Goal: Information Seeking & Learning: Learn about a topic

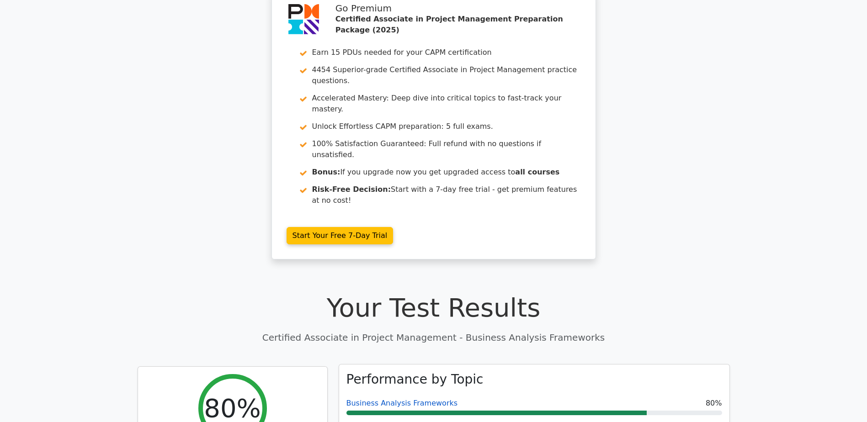
click at [413, 399] on link "Business Analysis Frameworks" at bounding box center [402, 403] width 112 height 9
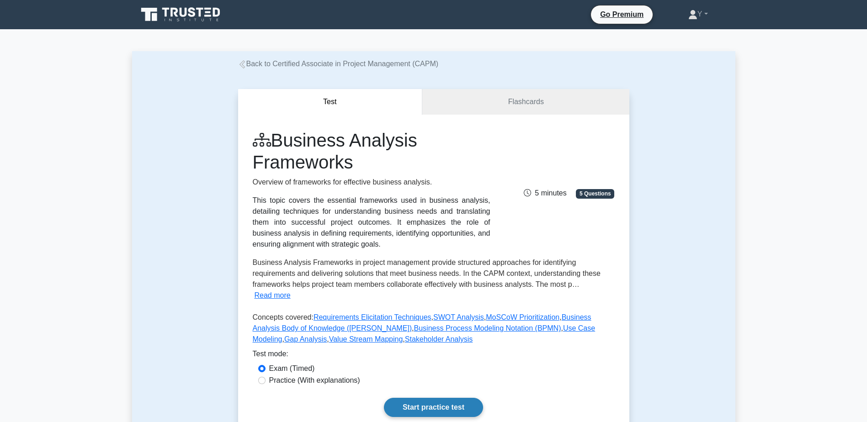
click at [438, 398] on link "Start practice test" at bounding box center [433, 407] width 99 height 19
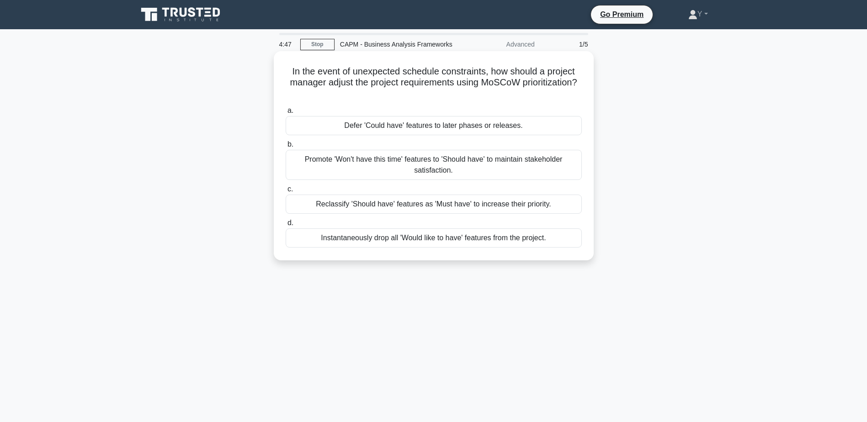
click at [402, 126] on div "Defer 'Could have' features to later phases or releases." at bounding box center [434, 125] width 296 height 19
click at [286, 114] on input "a. Defer 'Could have' features to later phases or releases." at bounding box center [286, 111] width 0 height 6
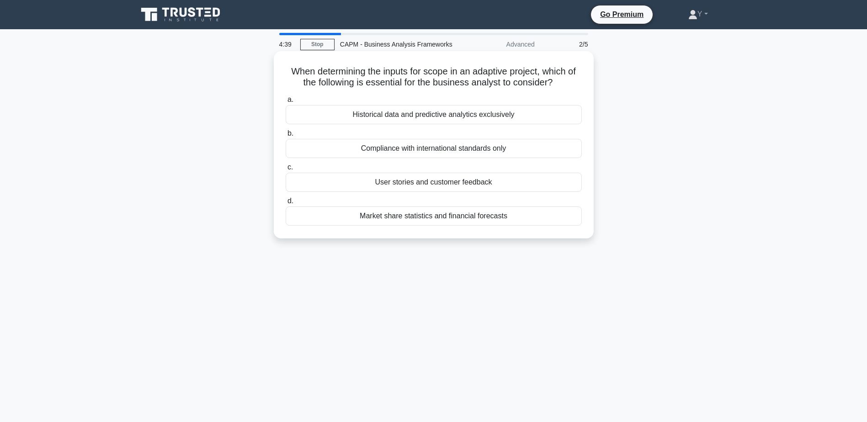
click at [433, 188] on div "User stories and customer feedback" at bounding box center [434, 182] width 296 height 19
click at [286, 170] on input "c. User stories and customer feedback" at bounding box center [286, 168] width 0 height 6
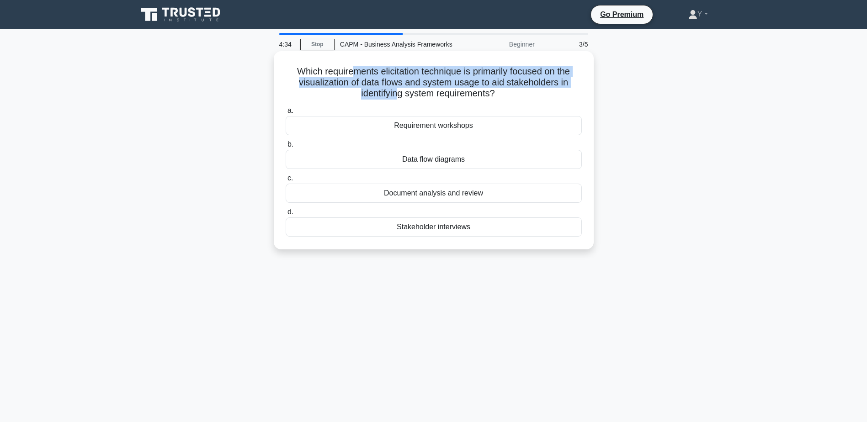
drag, startPoint x: 348, startPoint y: 74, endPoint x: 397, endPoint y: 89, distance: 51.3
click at [397, 89] on h5 "Which requirements elicitation technique is primarily focused on the visualizat…" at bounding box center [434, 83] width 298 height 34
click at [533, 87] on h5 "Which requirements elicitation technique is primarily focused on the visualizat…" at bounding box center [434, 83] width 298 height 34
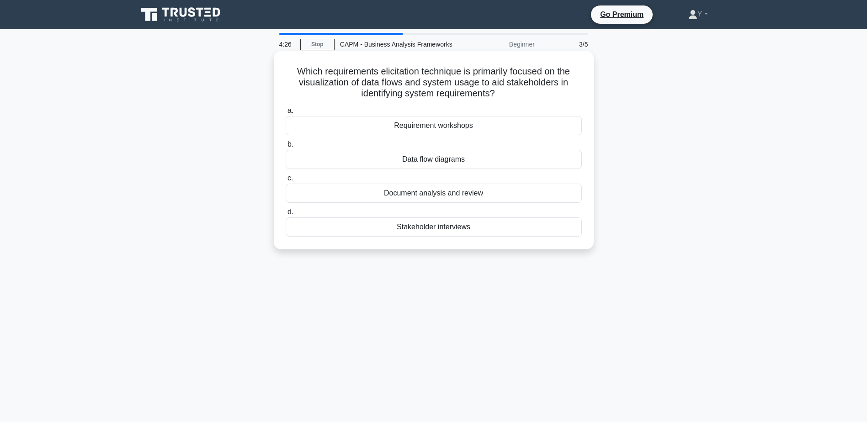
click at [429, 154] on div "Data flow diagrams" at bounding box center [434, 159] width 296 height 19
click at [286, 148] on input "b. Data flow diagrams" at bounding box center [286, 145] width 0 height 6
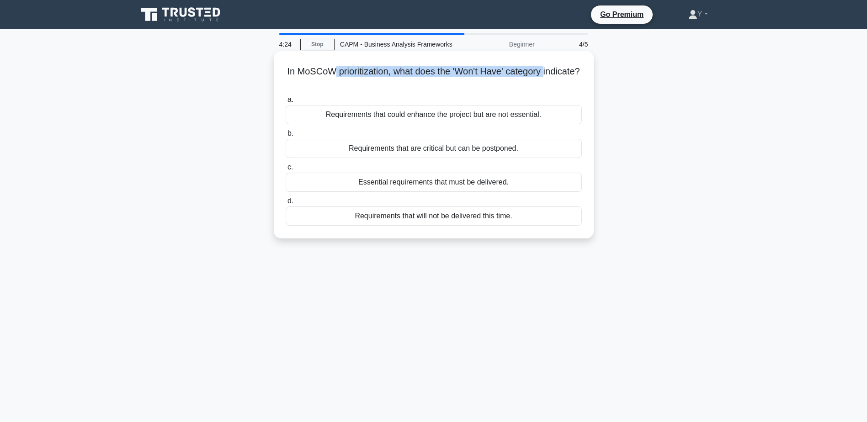
drag, startPoint x: 349, startPoint y: 75, endPoint x: 352, endPoint y: 80, distance: 5.7
click at [352, 80] on h5 "In MoSCoW prioritization, what does the 'Won't Have' category indicate? .spinne…" at bounding box center [434, 77] width 298 height 23
click at [398, 219] on div "Requirements that will not be delivered this time." at bounding box center [434, 216] width 296 height 19
click at [286, 204] on input "d. Requirements that will not be delivered this time." at bounding box center [286, 201] width 0 height 6
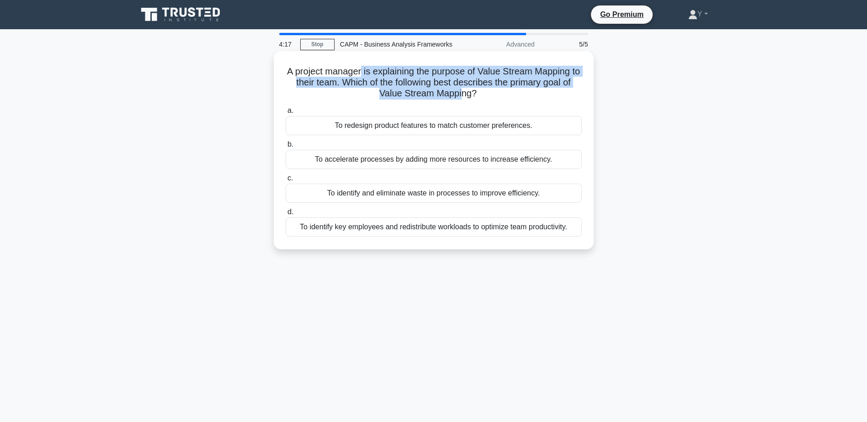
drag, startPoint x: 364, startPoint y: 72, endPoint x: 462, endPoint y: 92, distance: 99.9
click at [462, 92] on h5 "A project manager is explaining the purpose of Value Stream Mapping to their te…" at bounding box center [434, 83] width 298 height 34
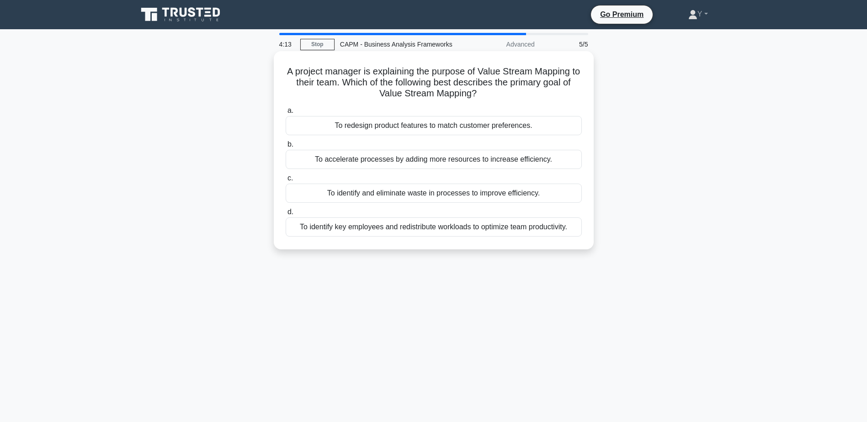
click at [412, 197] on div "To identify and eliminate waste in processes to improve efficiency." at bounding box center [434, 193] width 296 height 19
click at [286, 181] on input "c. To identify and eliminate waste in processes to improve efficiency." at bounding box center [286, 179] width 0 height 6
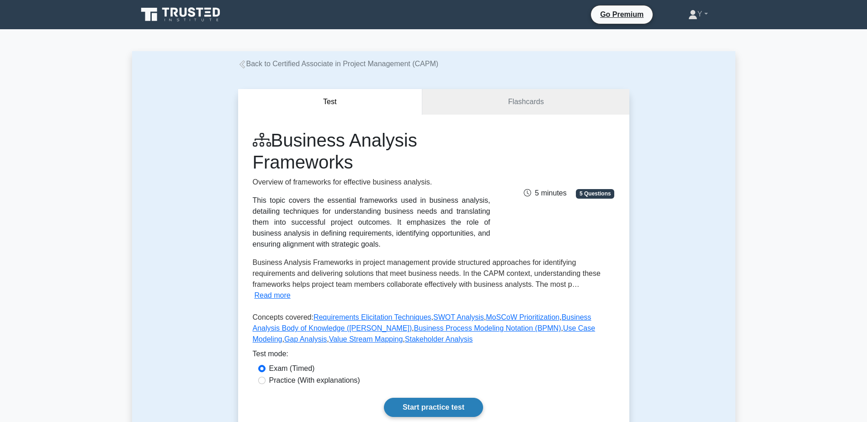
click at [428, 398] on link "Start practice test" at bounding box center [433, 407] width 99 height 19
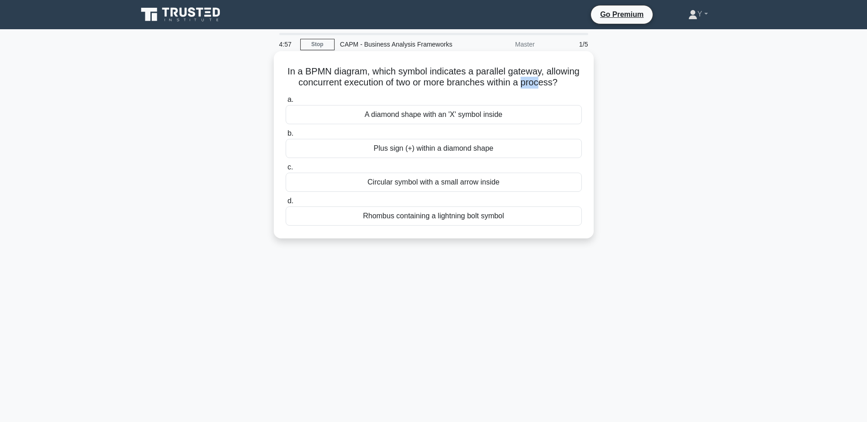
drag, startPoint x: 381, startPoint y: 90, endPoint x: 426, endPoint y: 91, distance: 45.7
click at [426, 89] on h5 "In a BPMN diagram, which symbol indicates a parallel gateway, allowing concurre…" at bounding box center [434, 77] width 298 height 23
drag, startPoint x: 426, startPoint y: 91, endPoint x: 458, endPoint y: 162, distance: 77.5
click at [458, 158] on div "Plus sign (+) within a diamond shape" at bounding box center [434, 148] width 296 height 19
click at [286, 137] on input "b. Plus sign (+) within a diamond shape" at bounding box center [286, 134] width 0 height 6
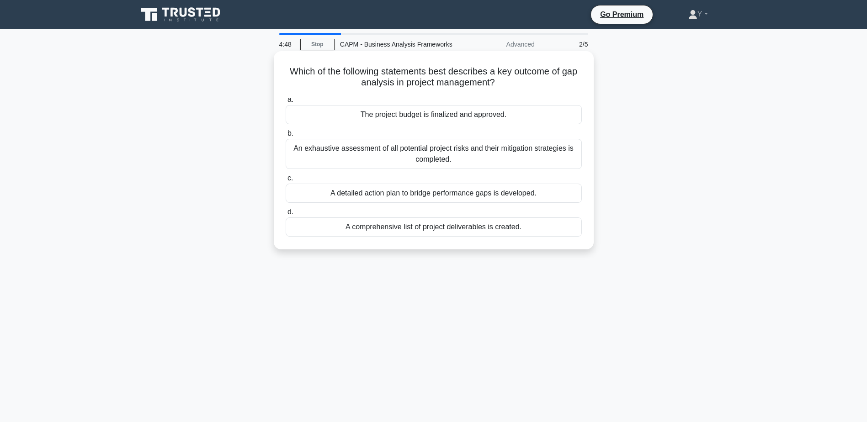
click at [487, 200] on div "A detailed action plan to bridge performance gaps is developed." at bounding box center [434, 193] width 296 height 19
click at [286, 181] on input "c. A detailed action plan to bridge performance gaps is developed." at bounding box center [286, 179] width 0 height 6
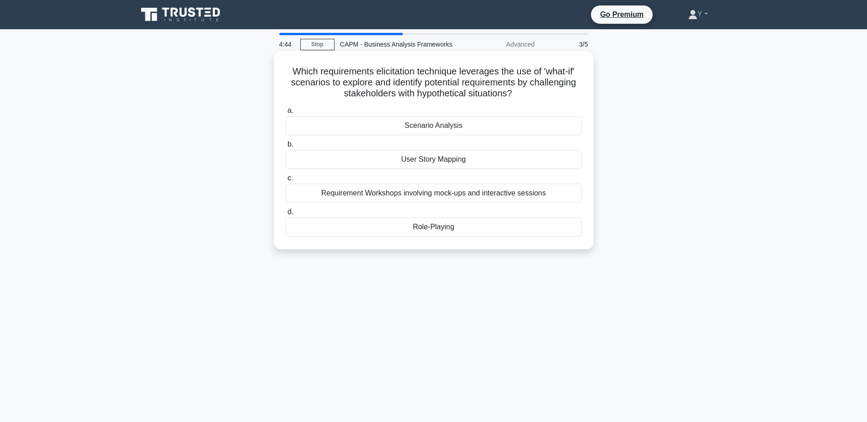
click at [420, 128] on div "Scenario Analysis" at bounding box center [434, 125] width 296 height 19
click at [286, 114] on input "a. Scenario Analysis" at bounding box center [286, 111] width 0 height 6
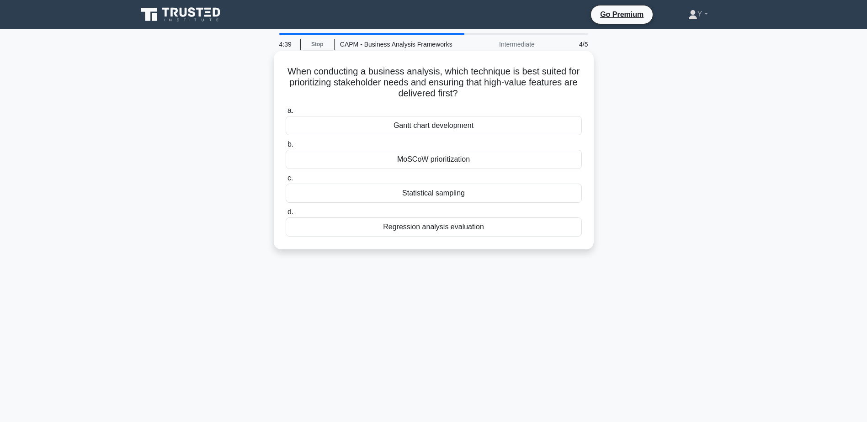
drag, startPoint x: 343, startPoint y: 75, endPoint x: 463, endPoint y: 89, distance: 120.5
click at [463, 89] on h5 "When conducting a business analysis, which technique is best suited for priorit…" at bounding box center [434, 83] width 298 height 34
drag, startPoint x: 463, startPoint y: 89, endPoint x: 443, endPoint y: 156, distance: 69.4
click at [443, 156] on div "MoSCoW prioritization" at bounding box center [434, 159] width 296 height 19
click at [286, 148] on input "b. MoSCoW prioritization" at bounding box center [286, 145] width 0 height 6
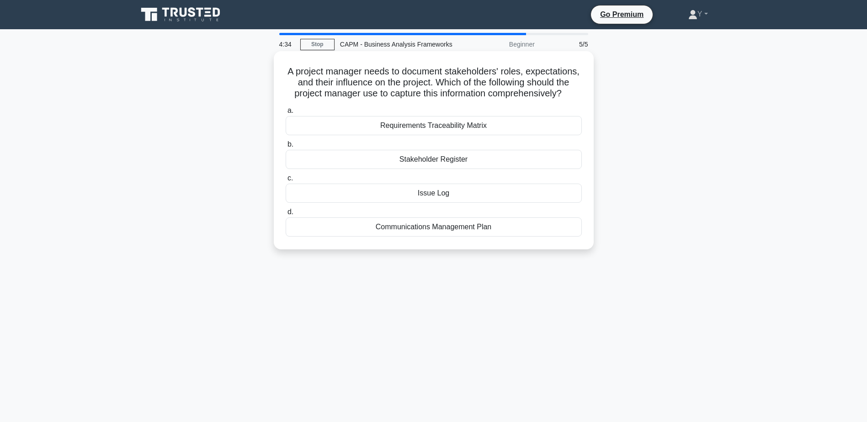
click at [437, 169] on div "Stakeholder Register" at bounding box center [434, 159] width 296 height 19
click at [286, 148] on input "b. Stakeholder Register" at bounding box center [286, 145] width 0 height 6
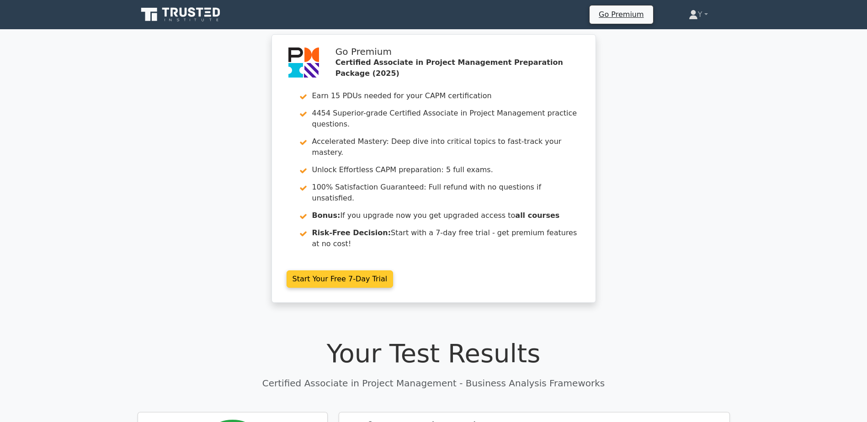
scroll to position [46, 0]
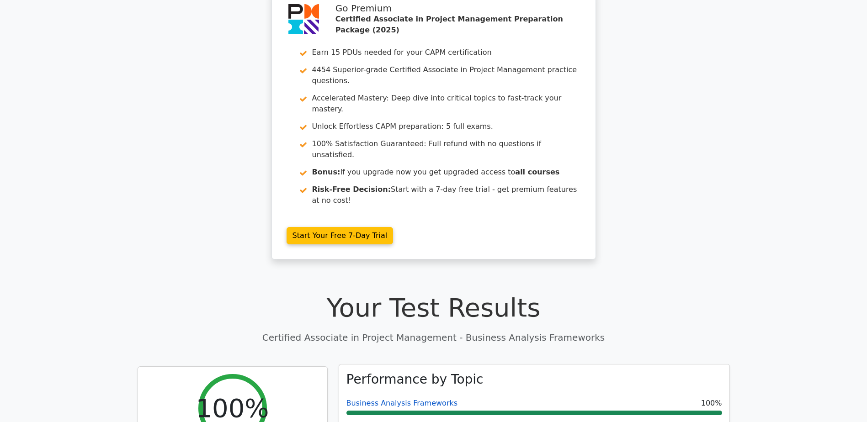
click at [406, 399] on link "Business Analysis Frameworks" at bounding box center [402, 403] width 112 height 9
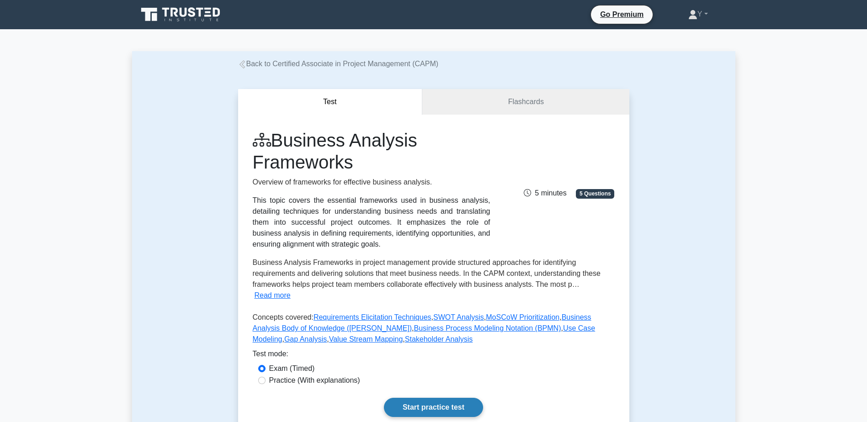
click at [410, 398] on link "Start practice test" at bounding box center [433, 407] width 99 height 19
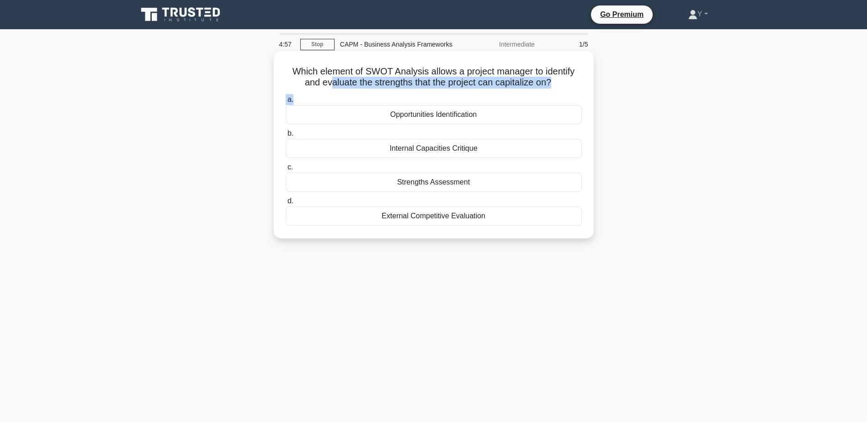
drag, startPoint x: 330, startPoint y: 83, endPoint x: 535, endPoint y: 99, distance: 205.8
click at [535, 99] on div "Which element of SWOT Analysis allows a project manager to identify and evaluat…" at bounding box center [433, 145] width 313 height 180
click at [372, 77] on h5 "Which element of SWOT Analysis allows a project manager to identify and evaluat…" at bounding box center [434, 77] width 298 height 23
click at [474, 183] on div "Strengths Assessment" at bounding box center [434, 182] width 296 height 19
click at [286, 170] on input "c. Strengths Assessment" at bounding box center [286, 168] width 0 height 6
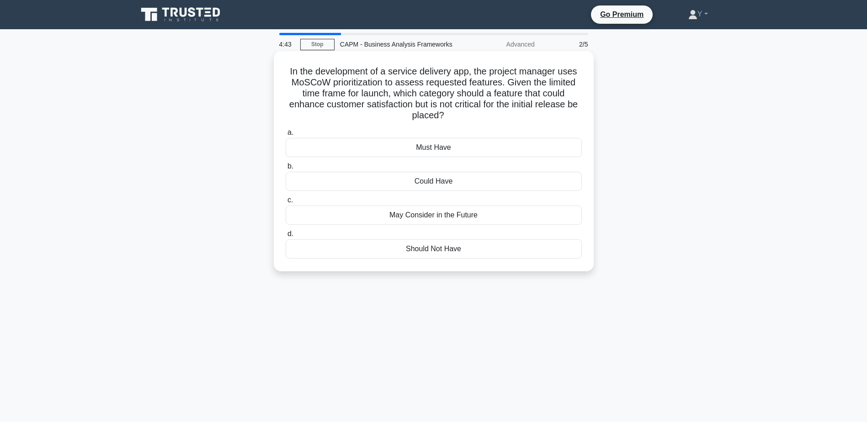
drag, startPoint x: 309, startPoint y: 67, endPoint x: 515, endPoint y: 119, distance: 212.1
click at [515, 119] on h5 "In the development of a service delivery app, the project manager uses MoSCoW p…" at bounding box center [434, 94] width 298 height 56
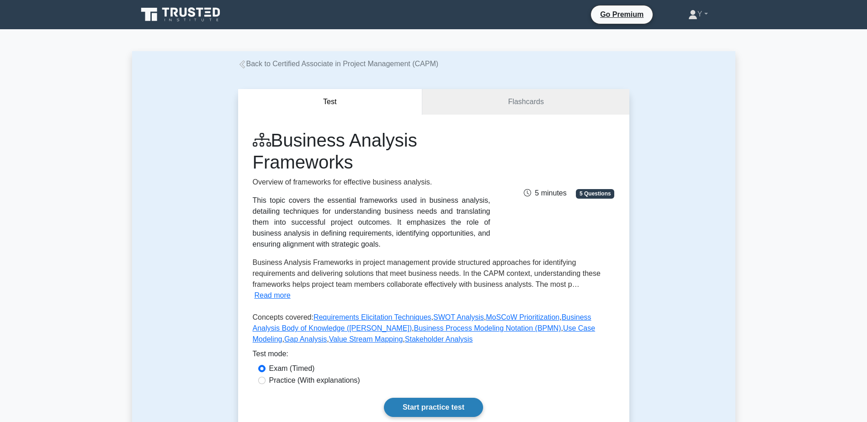
click at [431, 398] on link "Start practice test" at bounding box center [433, 407] width 99 height 19
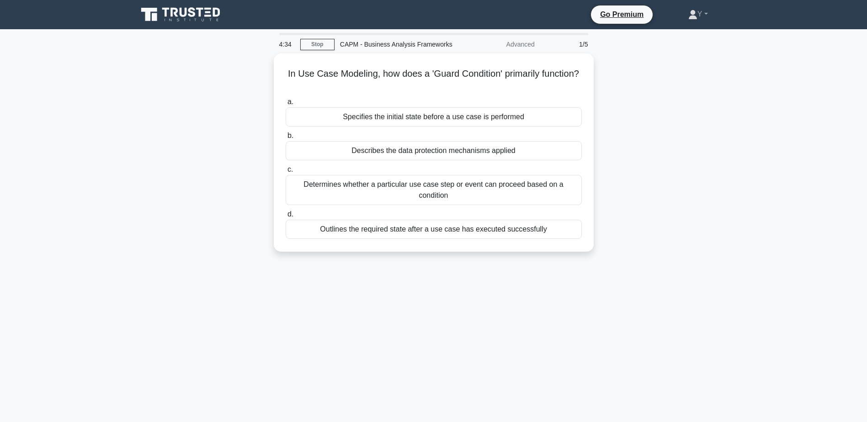
click at [195, 122] on div "In Use Case Modeling, how does a 'Guard Condition' primarily function? .spinner…" at bounding box center [433, 157] width 603 height 209
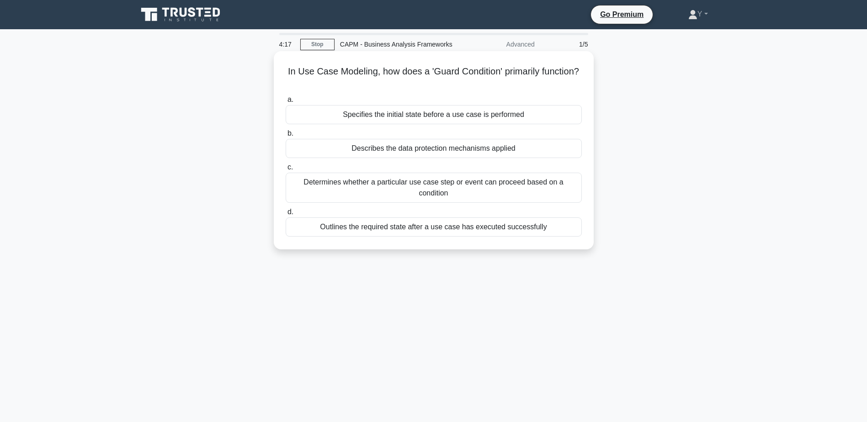
click at [427, 195] on div "Determines whether a particular use case step or event can proceed based on a c…" at bounding box center [434, 188] width 296 height 30
click at [286, 170] on input "c. Determines whether a particular use case step or event can proceed based on …" at bounding box center [286, 168] width 0 height 6
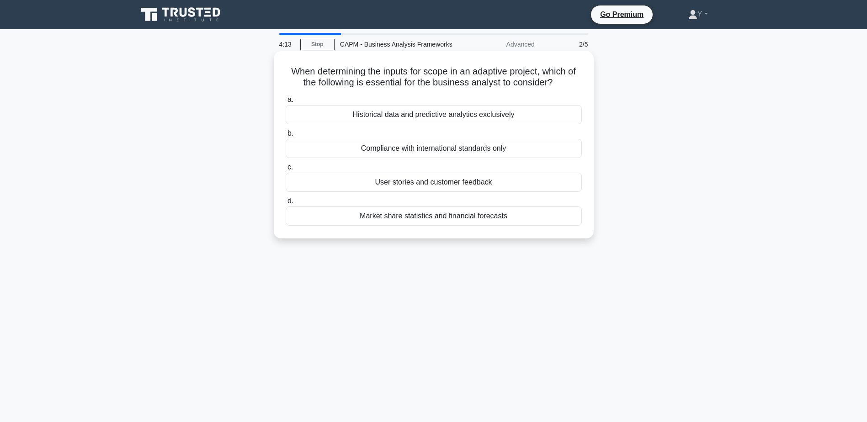
drag, startPoint x: 415, startPoint y: 69, endPoint x: 568, endPoint y: 79, distance: 153.4
click at [568, 79] on h5 "When determining the inputs for scope in an adaptive project, which of the foll…" at bounding box center [434, 77] width 298 height 23
click at [483, 84] on h5 "When determining the inputs for scope in an adaptive project, which of the foll…" at bounding box center [434, 77] width 298 height 23
drag, startPoint x: 348, startPoint y: 82, endPoint x: 524, endPoint y: 86, distance: 175.6
click at [524, 86] on h5 "When determining the inputs for scope in an adaptive project, which of the foll…" at bounding box center [434, 77] width 298 height 23
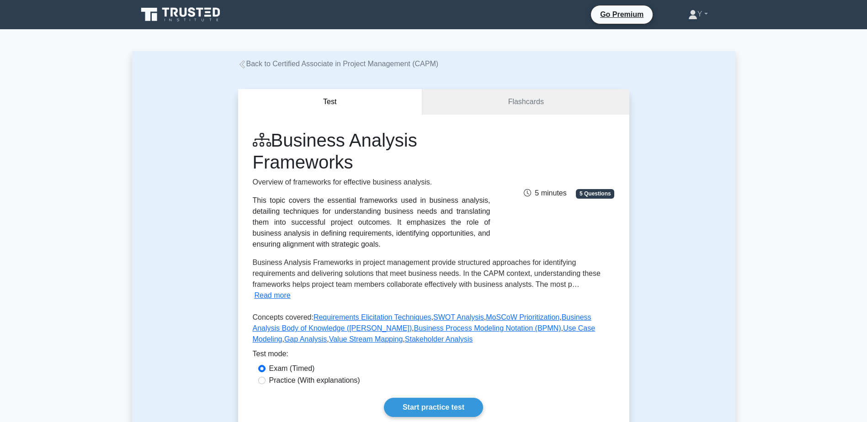
click at [278, 203] on div "This topic covers the essential frameworks used in business analysis, detailing…" at bounding box center [372, 222] width 238 height 55
click at [431, 398] on link "Start practice test" at bounding box center [433, 407] width 99 height 19
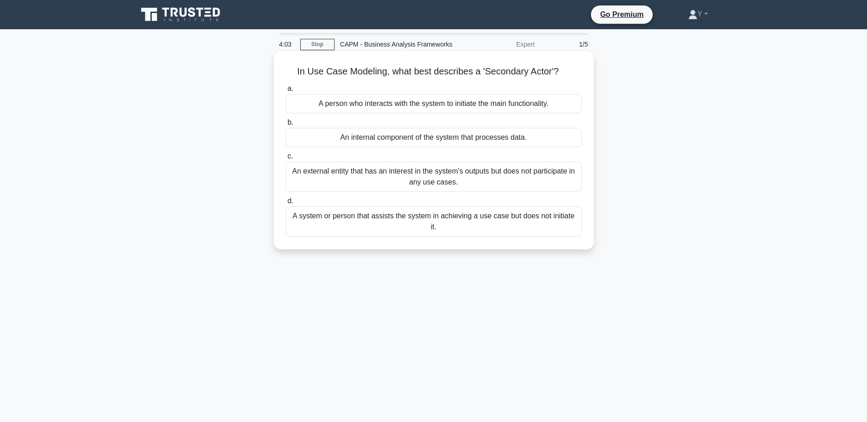
click at [462, 224] on div "A system or person that assists the system in achieving a use case but does not…" at bounding box center [434, 222] width 296 height 30
click at [286, 204] on input "d. A system or person that assists the system in achieving a use case but does …" at bounding box center [286, 201] width 0 height 6
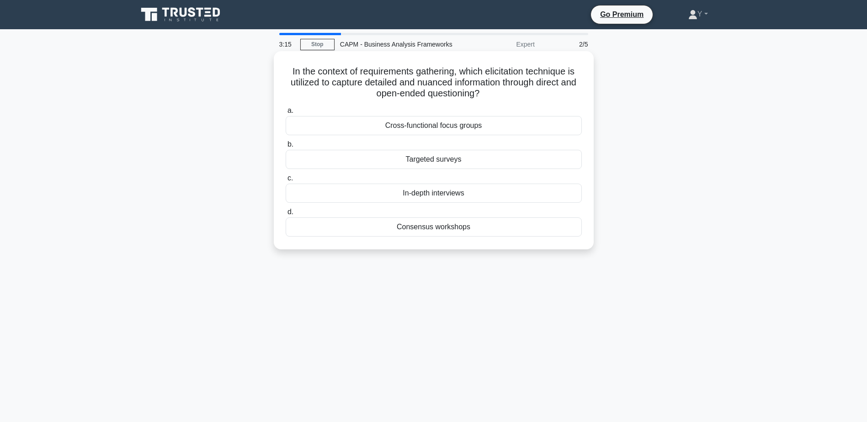
drag, startPoint x: 358, startPoint y: 89, endPoint x: 536, endPoint y: 96, distance: 177.5
click at [536, 96] on h5 "In the context of requirements gathering, which elicitation technique is utiliz…" at bounding box center [434, 83] width 298 height 34
drag, startPoint x: 536, startPoint y: 96, endPoint x: 683, endPoint y: 129, distance: 151.4
click at [683, 129] on div "In the context of requirements gathering, which elicitation technique is utiliz…" at bounding box center [433, 157] width 603 height 209
click at [493, 191] on div "In-depth interviews" at bounding box center [434, 193] width 296 height 19
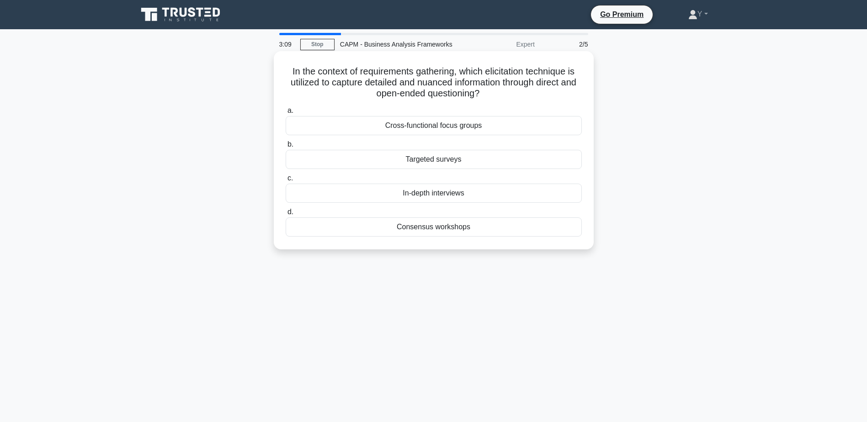
click at [286, 181] on input "c. In-depth interviews" at bounding box center [286, 179] width 0 height 6
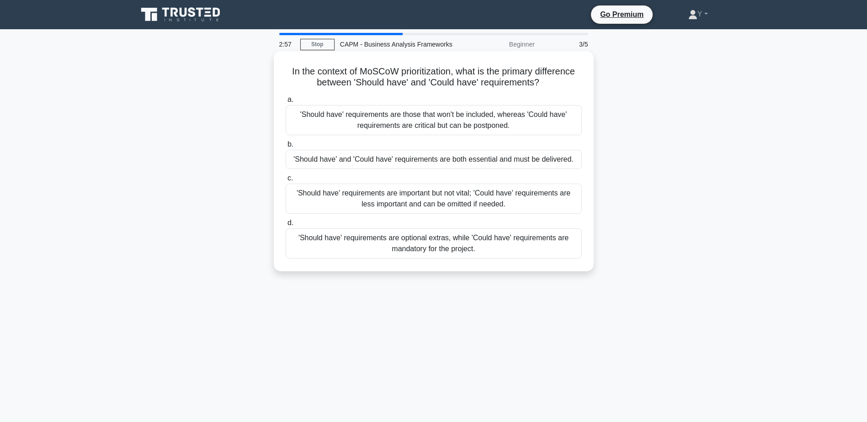
click at [553, 206] on div "'Should have' requirements are important but not vital; 'Could have' requiremen…" at bounding box center [434, 199] width 296 height 30
click at [286, 181] on input "c. 'Should have' requirements are important but not vital; 'Could have' require…" at bounding box center [286, 179] width 0 height 6
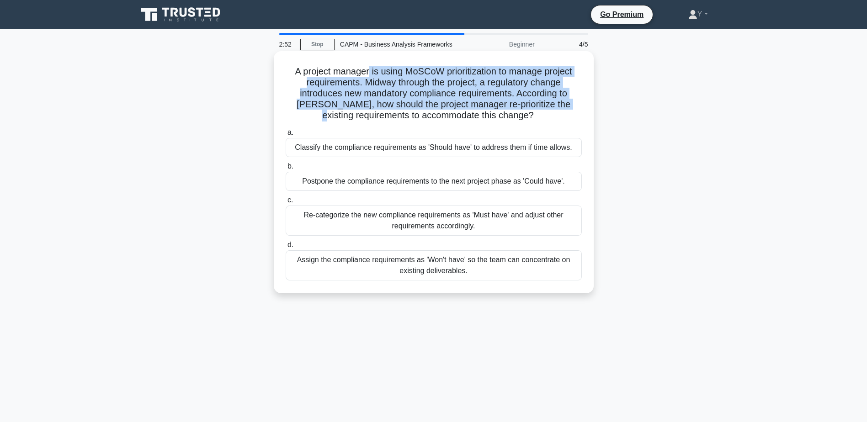
drag, startPoint x: 367, startPoint y: 78, endPoint x: 573, endPoint y: 102, distance: 207.5
click at [573, 102] on h5 "A project manager is using MoSCoW prioritization to manage project requirements…" at bounding box center [434, 94] width 298 height 56
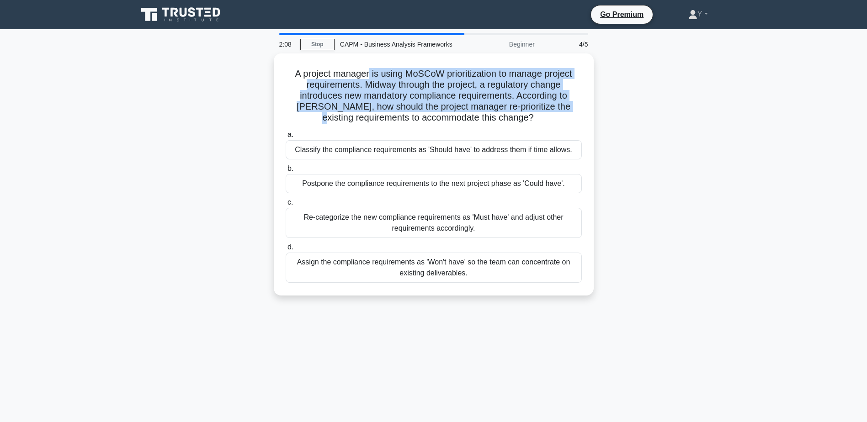
click at [117, 98] on main "2:08 Stop CAPM - Business Analysis Frameworks Beginner 4/5 A project manager is…" at bounding box center [433, 261] width 867 height 464
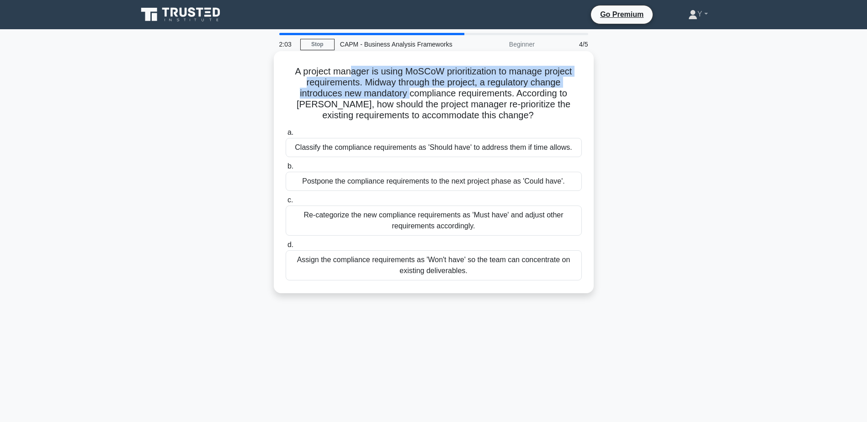
drag, startPoint x: 346, startPoint y: 73, endPoint x: 405, endPoint y: 94, distance: 62.6
click at [405, 94] on h5 "A project manager is using MoSCoW prioritization to manage project requirements…" at bounding box center [434, 94] width 298 height 56
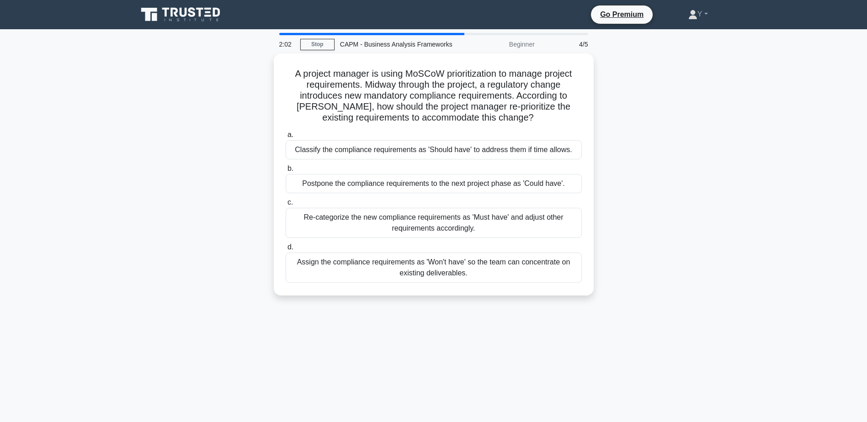
drag, startPoint x: 405, startPoint y: 94, endPoint x: 190, endPoint y: 113, distance: 215.7
click at [190, 113] on div "A project manager is using MoSCoW prioritization to manage project requirements…" at bounding box center [433, 179] width 603 height 253
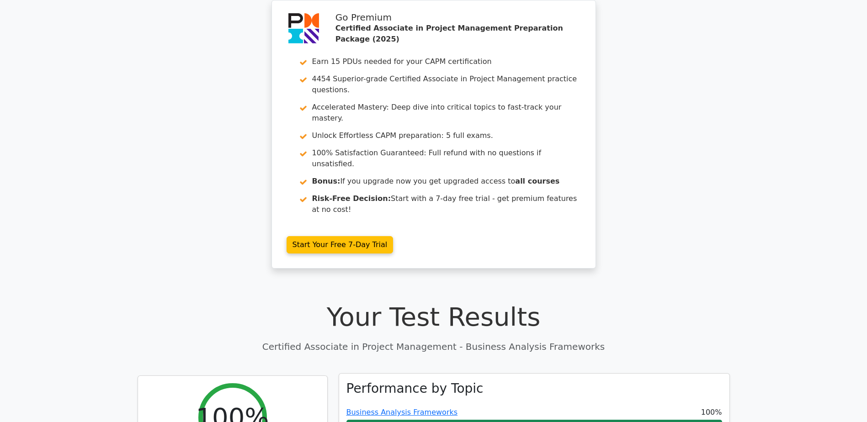
scroll to position [91, 0]
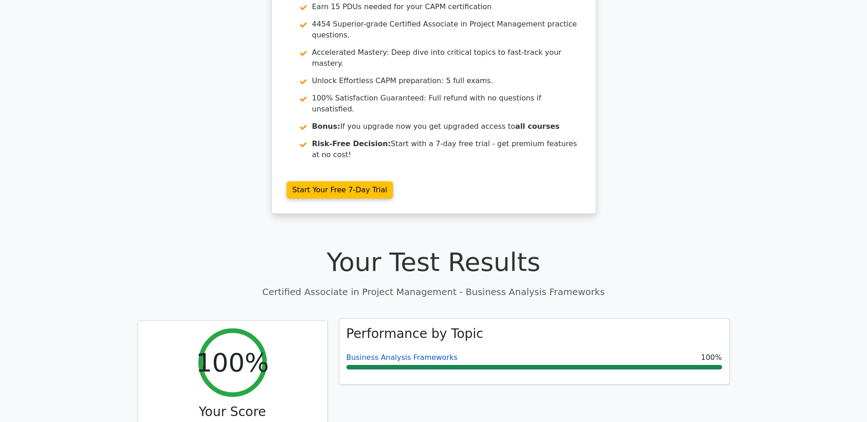
click at [381, 353] on link "Business Analysis Frameworks" at bounding box center [402, 357] width 112 height 9
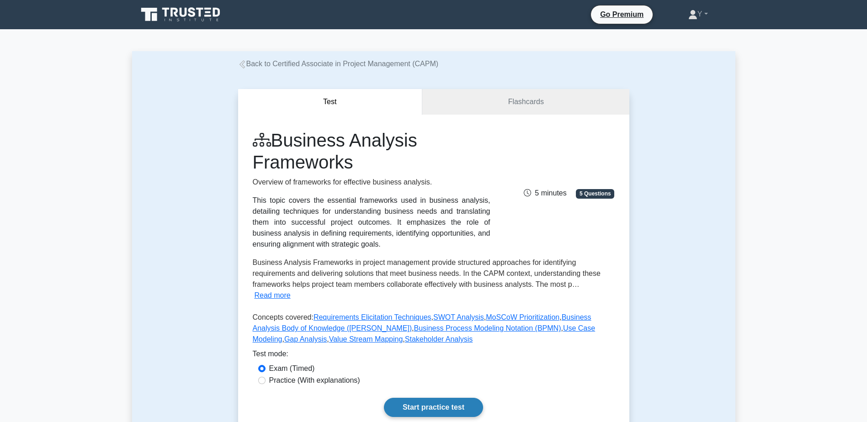
click at [436, 398] on link "Start practice test" at bounding box center [433, 407] width 99 height 19
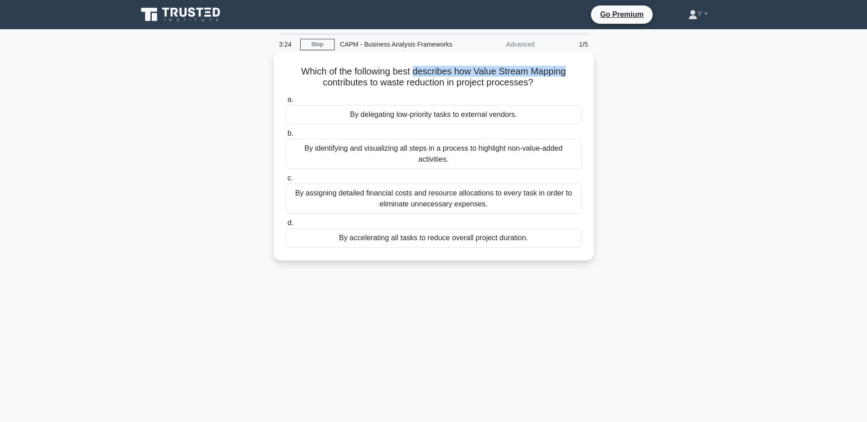
drag, startPoint x: 415, startPoint y: 77, endPoint x: 576, endPoint y: 74, distance: 160.4
click at [576, 74] on h5 "Which of the following best describes how Value Stream Mapping contributes to w…" at bounding box center [434, 77] width 298 height 23
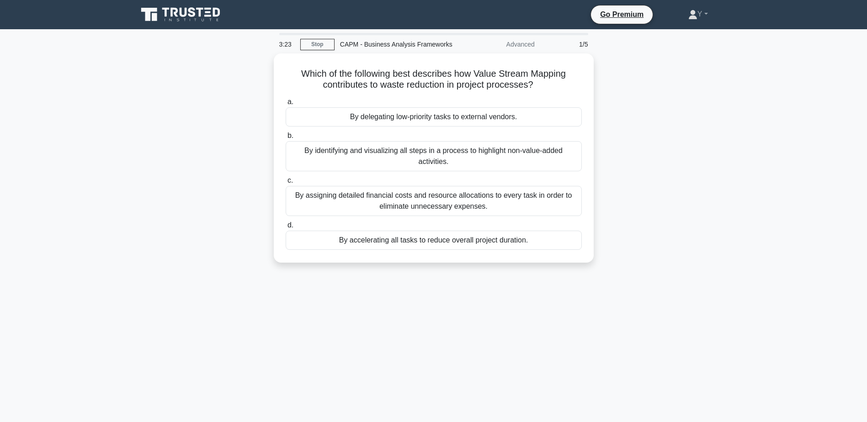
drag, startPoint x: 576, startPoint y: 74, endPoint x: 645, endPoint y: 87, distance: 70.6
click at [645, 87] on div "Which of the following best describes how Value Stream Mapping contributes to w…" at bounding box center [433, 163] width 603 height 220
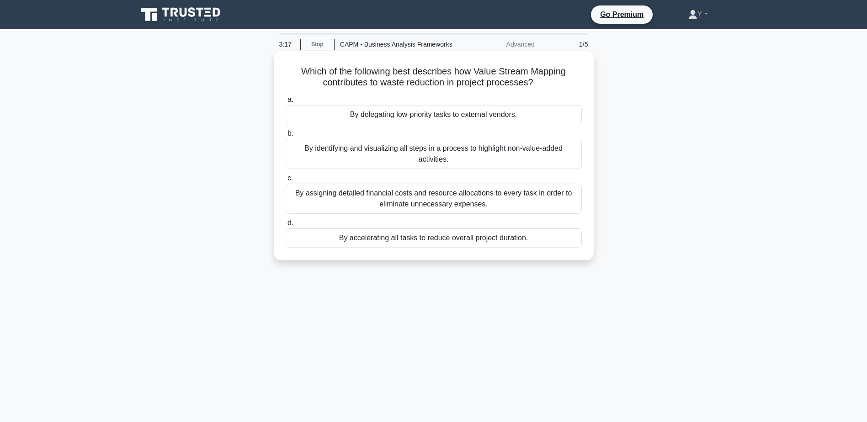
click at [564, 82] on h5 "Which of the following best describes how Value Stream Mapping contributes to w…" at bounding box center [434, 77] width 298 height 23
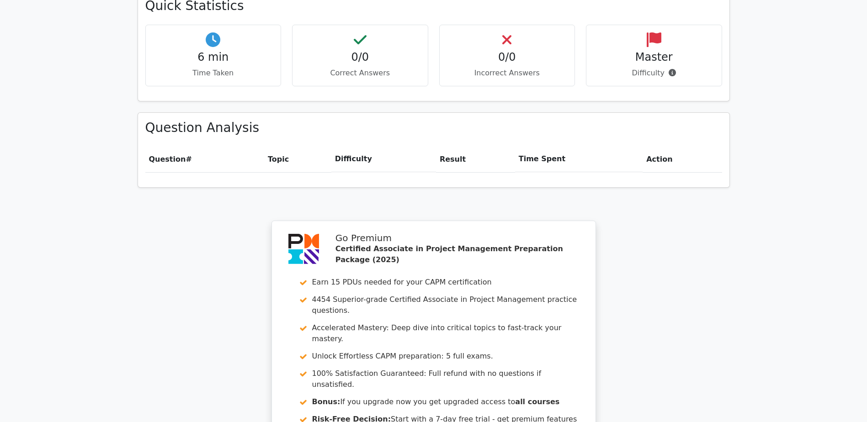
scroll to position [640, 0]
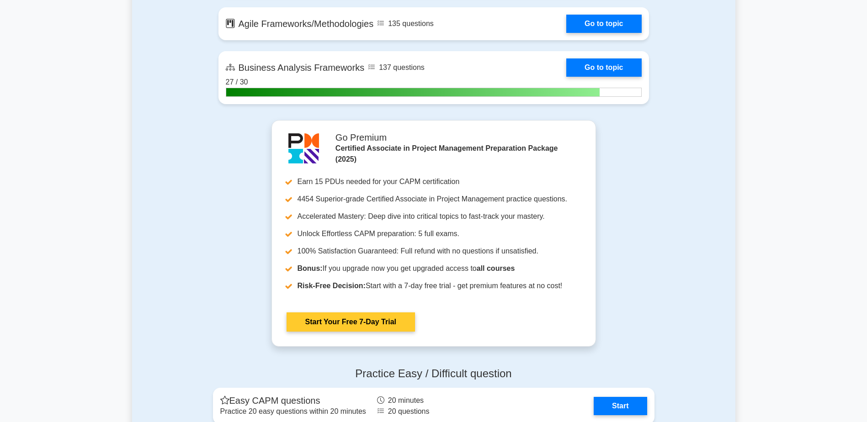
scroll to position [1965, 0]
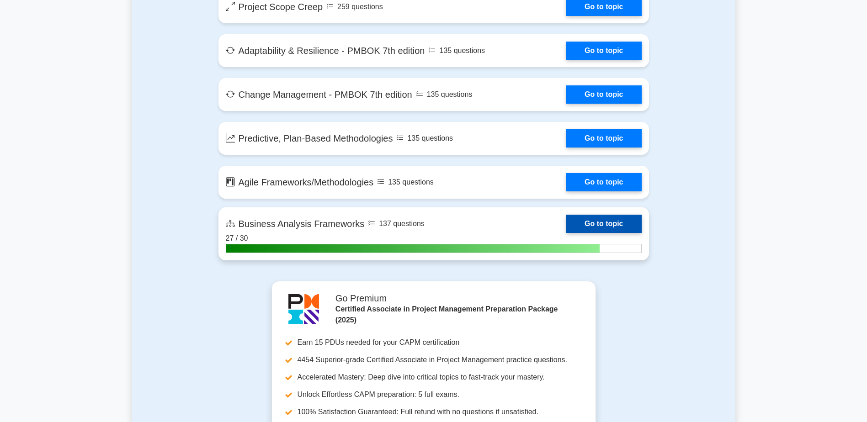
click at [608, 226] on link "Go to topic" at bounding box center [603, 224] width 75 height 18
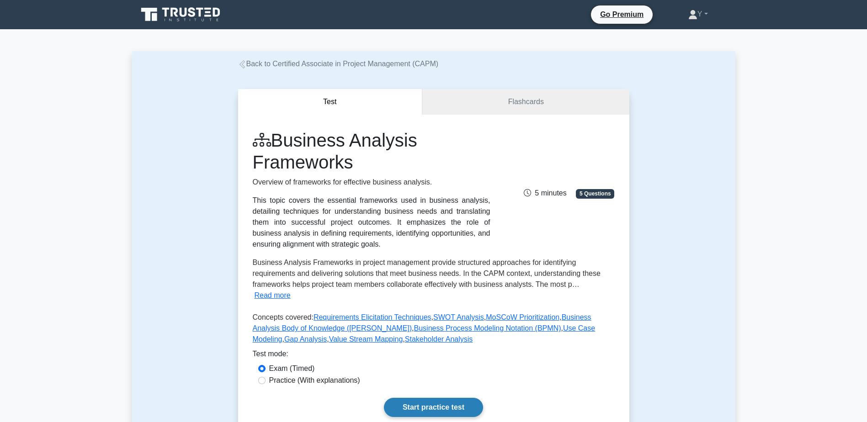
click at [446, 398] on link "Start practice test" at bounding box center [433, 407] width 99 height 19
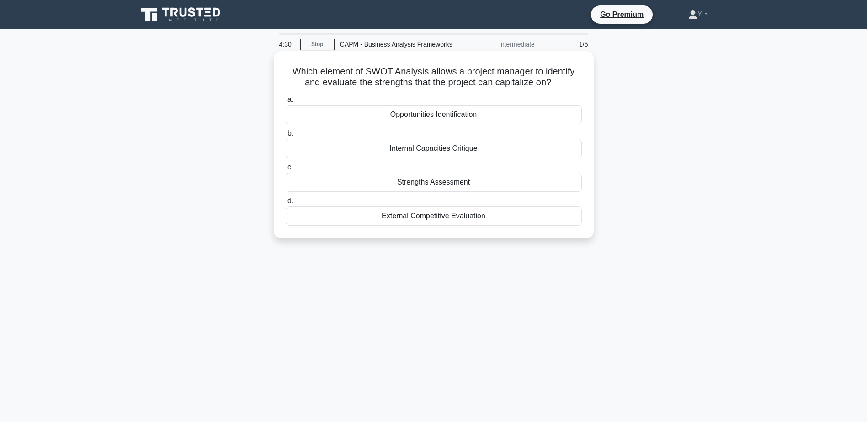
click at [477, 186] on div "Strengths Assessment" at bounding box center [434, 182] width 296 height 19
click at [286, 170] on input "c. Strengths Assessment" at bounding box center [286, 168] width 0 height 6
click at [420, 213] on div "Message Flow" at bounding box center [434, 216] width 296 height 19
click at [286, 204] on input "d. Message Flow" at bounding box center [286, 201] width 0 height 6
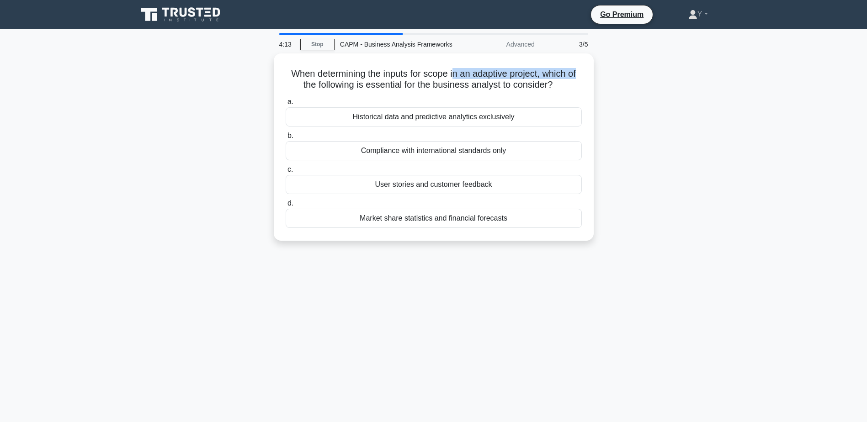
drag, startPoint x: 454, startPoint y: 69, endPoint x: 597, endPoint y: 72, distance: 143.1
click at [597, 72] on div "When determining the inputs for scope in an adaptive project, which of the foll…" at bounding box center [433, 152] width 603 height 198
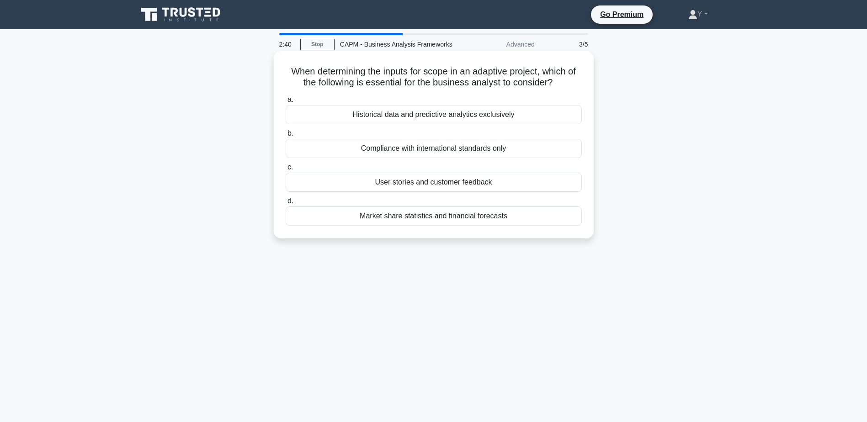
click at [458, 183] on div "User stories and customer feedback" at bounding box center [434, 182] width 296 height 19
click at [286, 170] on input "c. User stories and customer feedback" at bounding box center [286, 168] width 0 height 6
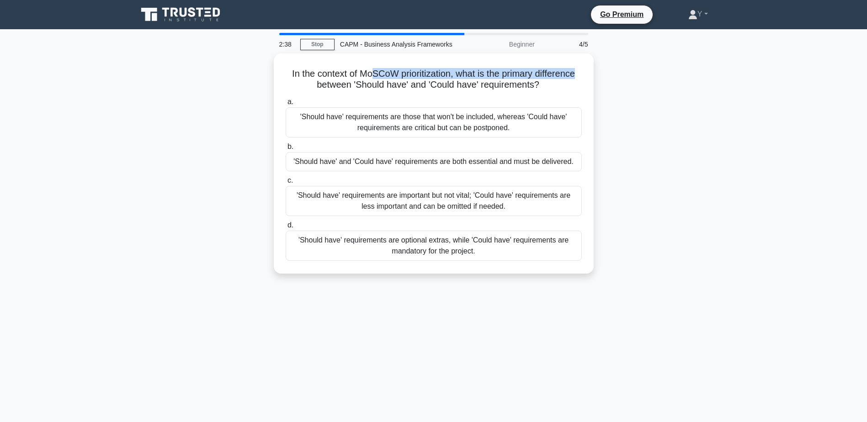
drag, startPoint x: 371, startPoint y: 72, endPoint x: 617, endPoint y: 79, distance: 246.0
click at [617, 79] on div "In the context of MoSCoW prioritization, what is the primary difference between…" at bounding box center [433, 168] width 603 height 231
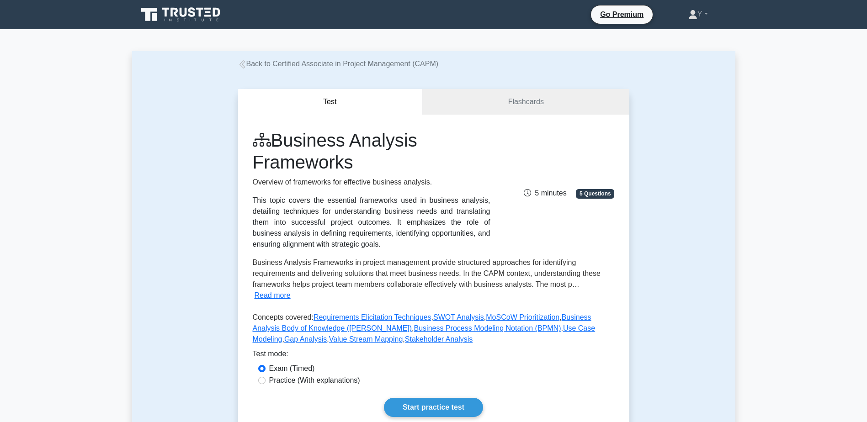
scroll to position [229, 0]
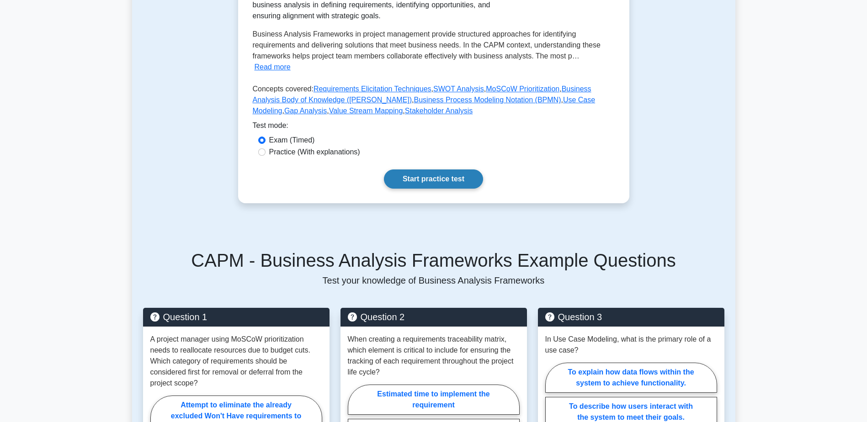
click at [423, 170] on link "Start practice test" at bounding box center [433, 179] width 99 height 19
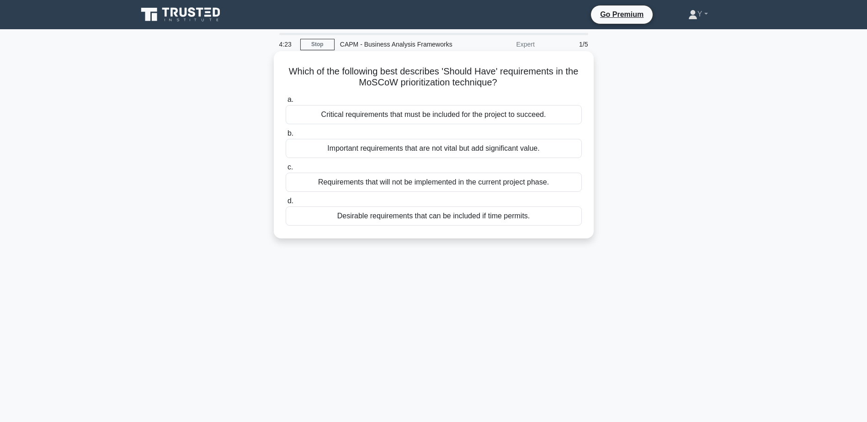
click at [413, 150] on div "Important requirements that are not vital but add significant value." at bounding box center [434, 148] width 296 height 19
click at [286, 137] on input "b. Important requirements that are not vital but add significant value." at bounding box center [286, 134] width 0 height 6
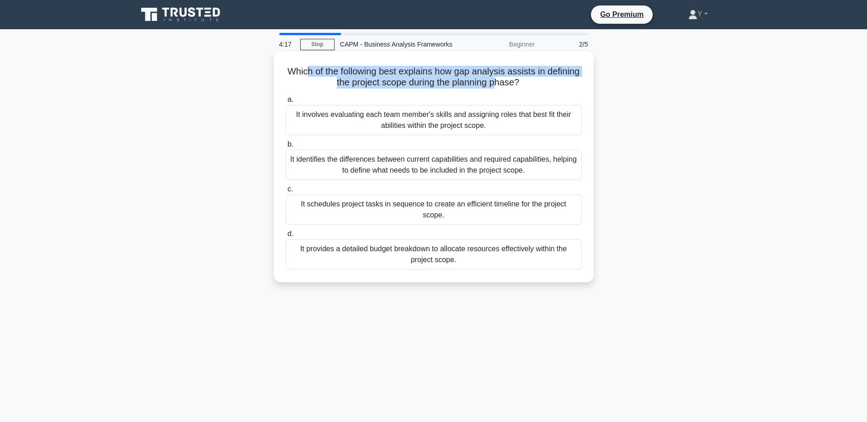
drag, startPoint x: 325, startPoint y: 72, endPoint x: 515, endPoint y: 85, distance: 190.5
click at [515, 85] on h5 "Which of the following best explains how gap analysis assists in defining the p…" at bounding box center [434, 77] width 298 height 23
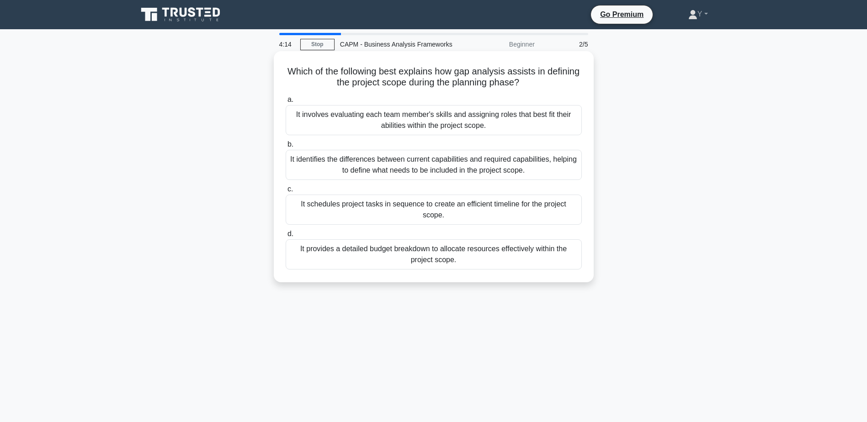
click at [410, 167] on div "It identifies the differences between current capabilities and required capabil…" at bounding box center [434, 165] width 296 height 30
click at [286, 148] on input "b. It identifies the differences between current capabilities and required capa…" at bounding box center [286, 145] width 0 height 6
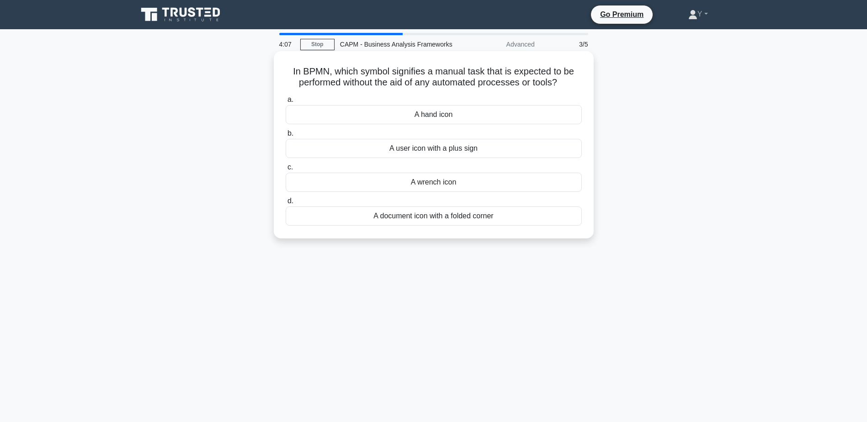
click at [414, 117] on div "A hand icon" at bounding box center [434, 114] width 296 height 19
click at [286, 103] on input "a. A hand icon" at bounding box center [286, 100] width 0 height 6
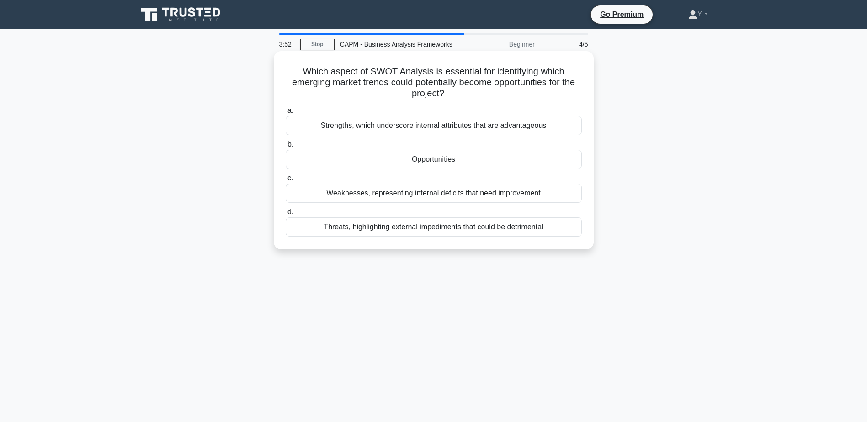
click at [456, 159] on div "Opportunities" at bounding box center [434, 159] width 296 height 19
click at [286, 148] on input "b. Opportunities" at bounding box center [286, 145] width 0 height 6
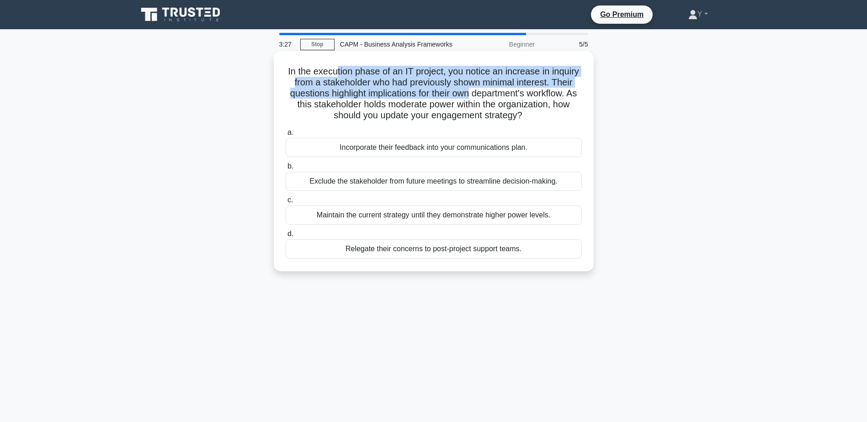
drag, startPoint x: 351, startPoint y: 71, endPoint x: 511, endPoint y: 92, distance: 161.3
click at [511, 92] on h5 "In the execution phase of an IT project, you notice an increase in inquiry from…" at bounding box center [434, 94] width 298 height 56
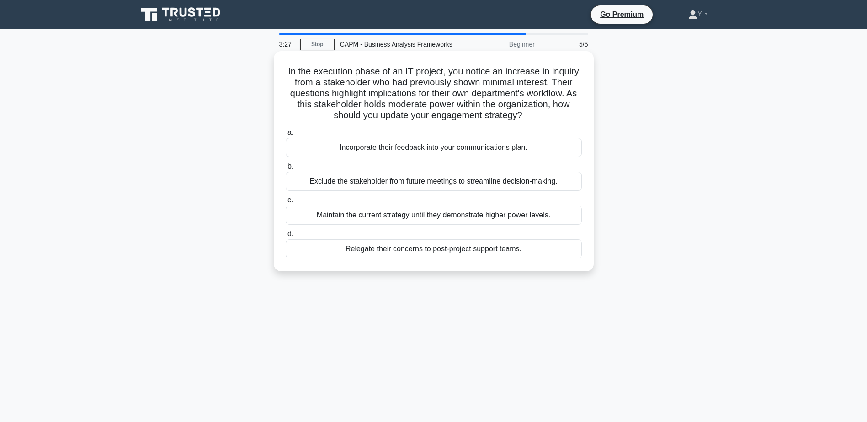
click at [379, 153] on div "Incorporate their feedback into your communications plan." at bounding box center [434, 147] width 296 height 19
click at [286, 136] on input "a. Incorporate their feedback into your communications plan." at bounding box center [286, 133] width 0 height 6
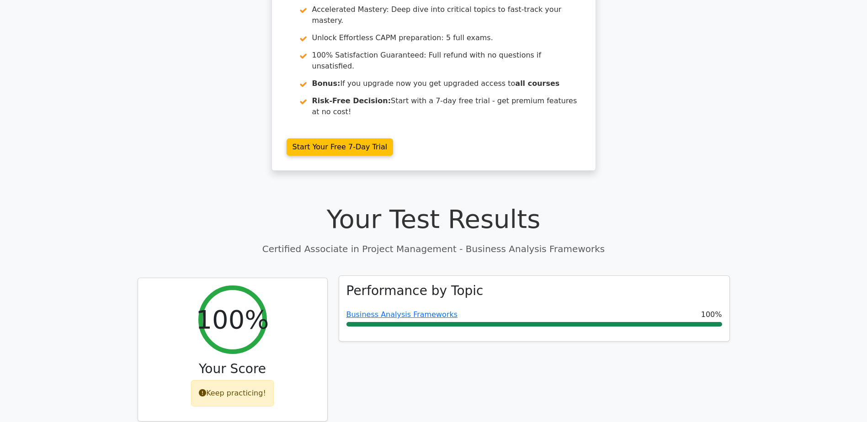
scroll to position [137, 0]
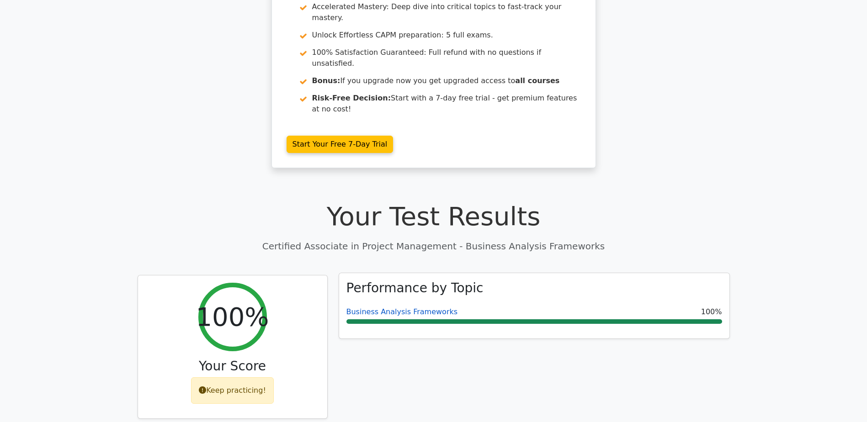
click at [391, 308] on link "Business Analysis Frameworks" at bounding box center [402, 312] width 112 height 9
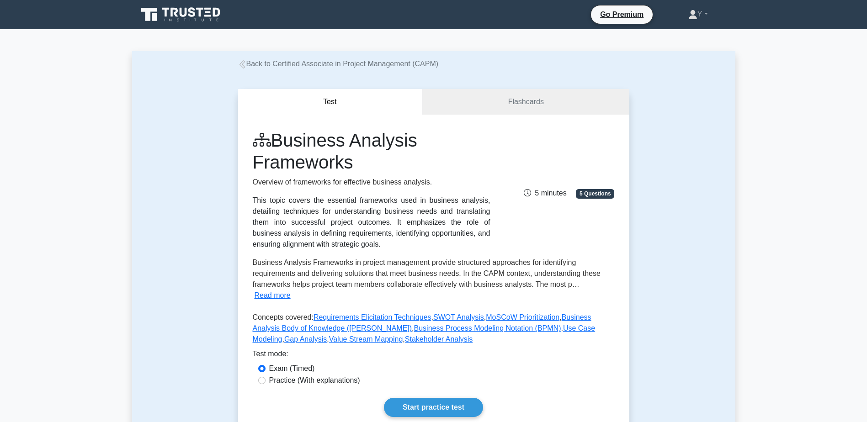
scroll to position [229, 0]
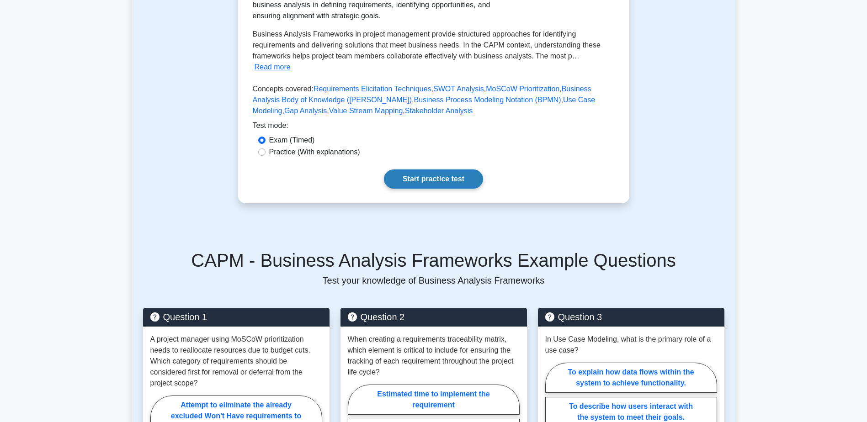
click at [420, 170] on link "Start practice test" at bounding box center [433, 179] width 99 height 19
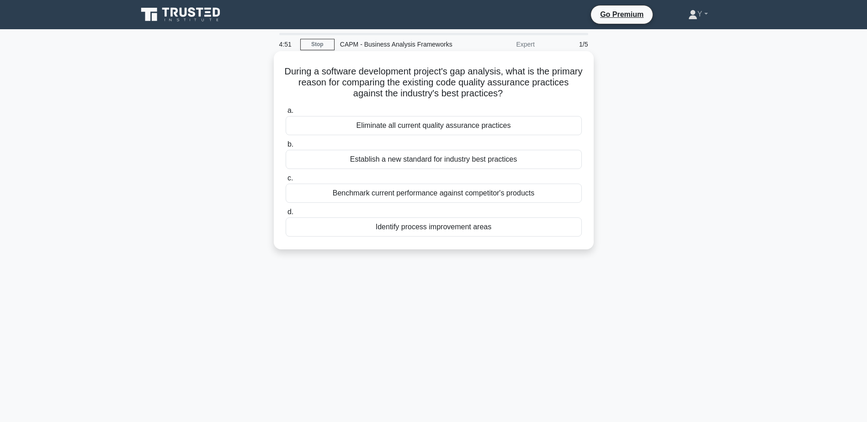
click at [427, 194] on div "Benchmark current performance against competitor's products" at bounding box center [434, 193] width 296 height 19
click at [286, 181] on input "c. Benchmark current performance against competitor's products" at bounding box center [286, 179] width 0 height 6
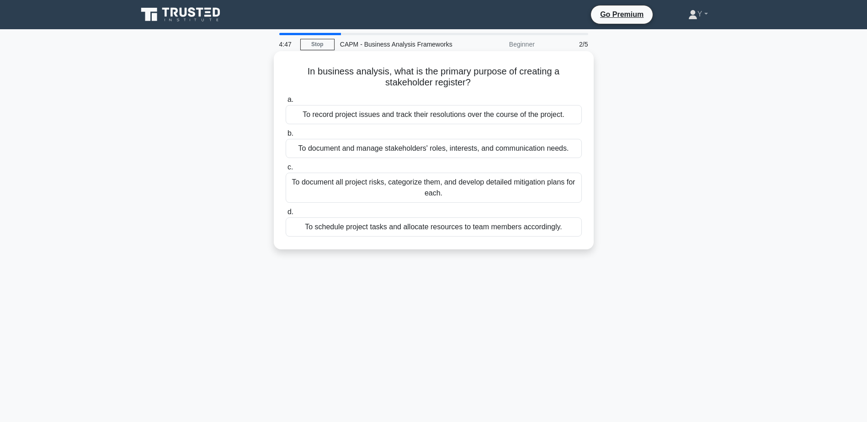
drag, startPoint x: 319, startPoint y: 71, endPoint x: 494, endPoint y: 83, distance: 175.4
click at [494, 83] on h5 "In business analysis, what is the primary purpose of creating a stakeholder reg…" at bounding box center [434, 77] width 298 height 23
click at [403, 149] on div "To document and manage stakeholders' roles, interests, and communication needs." at bounding box center [434, 148] width 296 height 19
click at [286, 137] on input "b. To document and manage stakeholders' roles, interests, and communication nee…" at bounding box center [286, 134] width 0 height 6
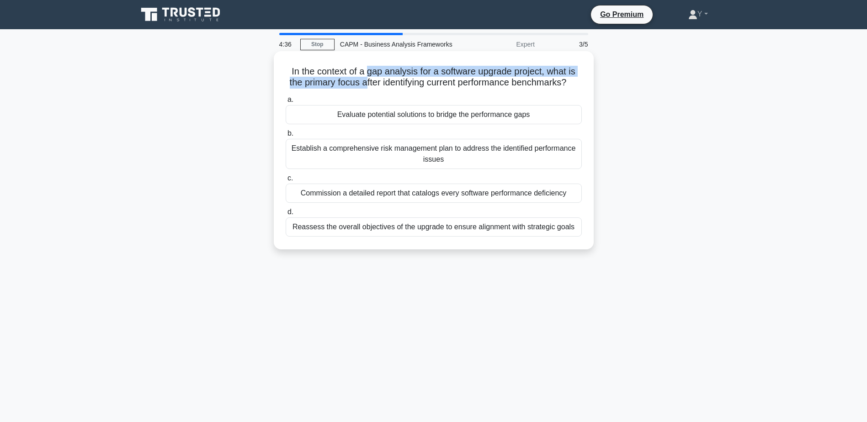
drag, startPoint x: 365, startPoint y: 71, endPoint x: 370, endPoint y: 84, distance: 13.6
click at [370, 84] on h5 "In the context of a gap analysis for a software upgrade project, what is the pr…" at bounding box center [434, 77] width 298 height 23
click at [520, 124] on div "Evaluate potential solutions to bridge the performance gaps" at bounding box center [434, 114] width 296 height 19
click at [286, 103] on input "a. Evaluate potential solutions to bridge the performance gaps" at bounding box center [286, 100] width 0 height 6
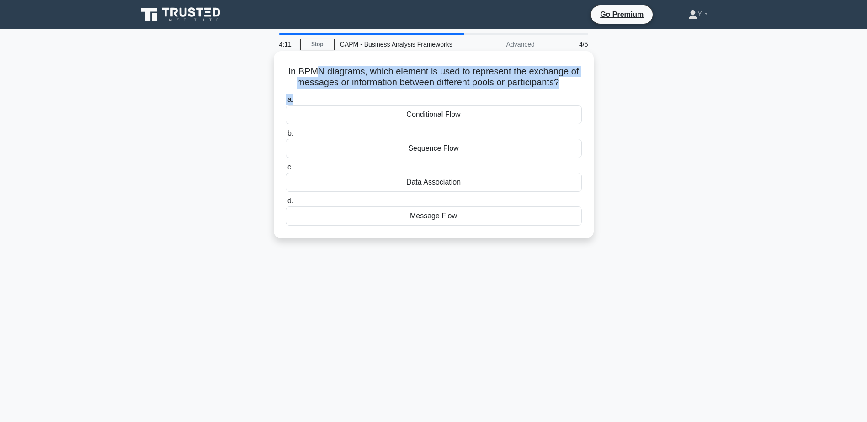
drag, startPoint x: 322, startPoint y: 75, endPoint x: 523, endPoint y: 93, distance: 201.9
click at [523, 93] on div "In BPMN diagrams, which element is used to represent the exchange of messages o…" at bounding box center [433, 145] width 313 height 180
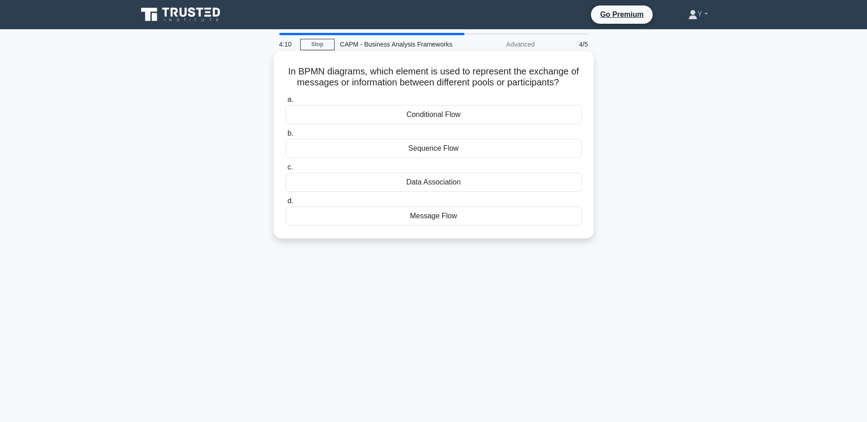
click at [429, 221] on div "Message Flow" at bounding box center [434, 216] width 296 height 19
click at [286, 204] on input "d. Message Flow" at bounding box center [286, 201] width 0 height 6
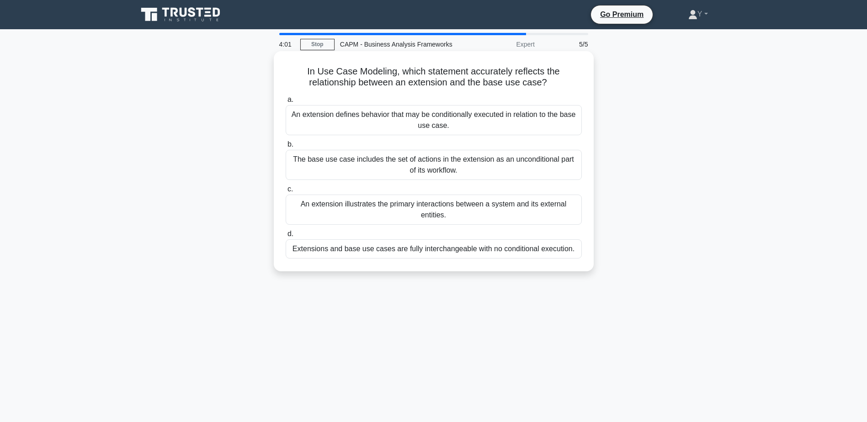
click at [528, 125] on div "An extension defines behavior that may be conditionally executed in relation to…" at bounding box center [434, 120] width 296 height 30
click at [286, 103] on input "a. An extension defines behavior that may be conditionally executed in relation…" at bounding box center [286, 100] width 0 height 6
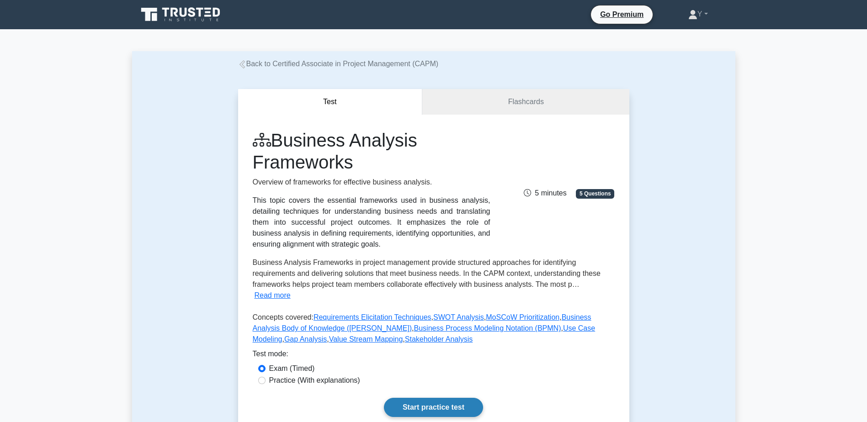
click at [421, 398] on link "Start practice test" at bounding box center [433, 407] width 99 height 19
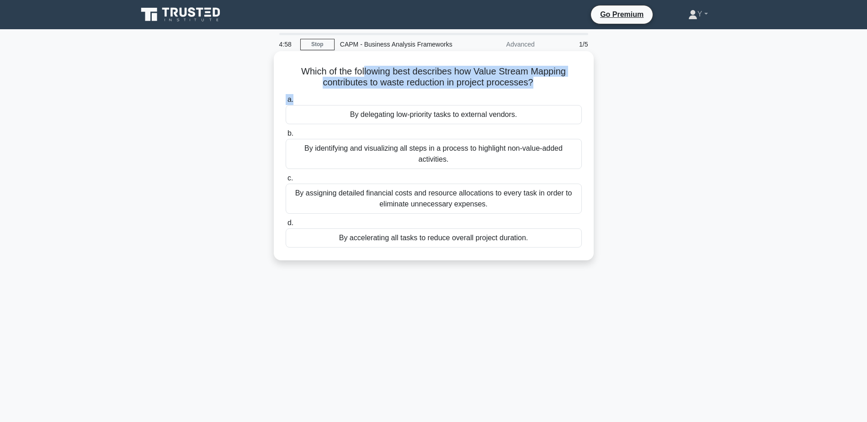
drag, startPoint x: 364, startPoint y: 76, endPoint x: 561, endPoint y: 92, distance: 198.1
click at [561, 92] on div "Which of the following best describes how Value Stream Mapping contributes to w…" at bounding box center [433, 156] width 313 height 202
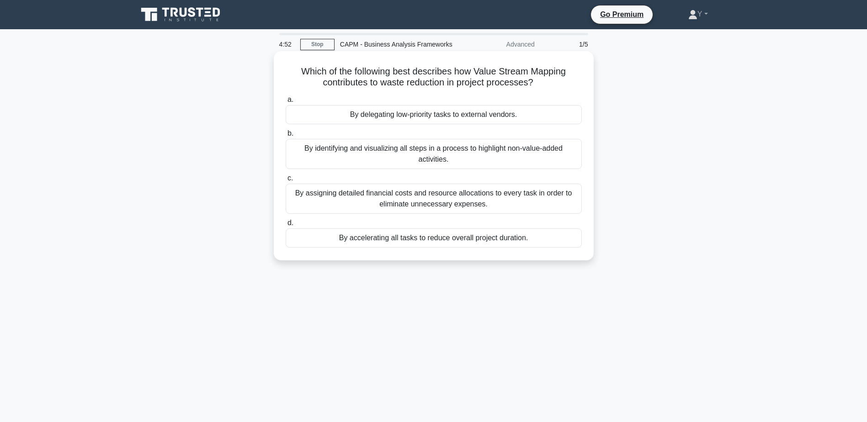
click at [432, 162] on div "By identifying and visualizing all steps in a process to highlight non-value-ad…" at bounding box center [434, 154] width 296 height 30
click at [286, 137] on input "b. By identifying and visualizing all steps in a process to highlight non-value…" at bounding box center [286, 134] width 0 height 6
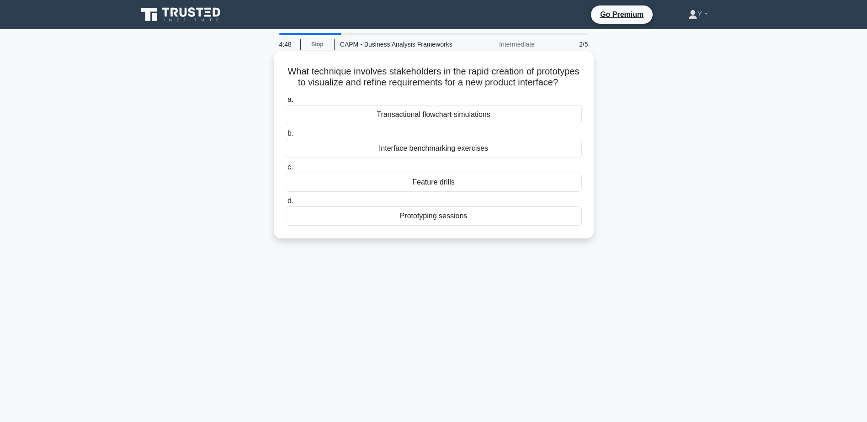
drag, startPoint x: 336, startPoint y: 73, endPoint x: 460, endPoint y: 90, distance: 125.4
click at [460, 89] on h5 "What technique involves stakeholders in the rapid creation of prototypes to vis…" at bounding box center [434, 77] width 298 height 23
click at [425, 225] on div "Prototyping sessions" at bounding box center [434, 216] width 296 height 19
click at [286, 204] on input "d. Prototyping sessions" at bounding box center [286, 201] width 0 height 6
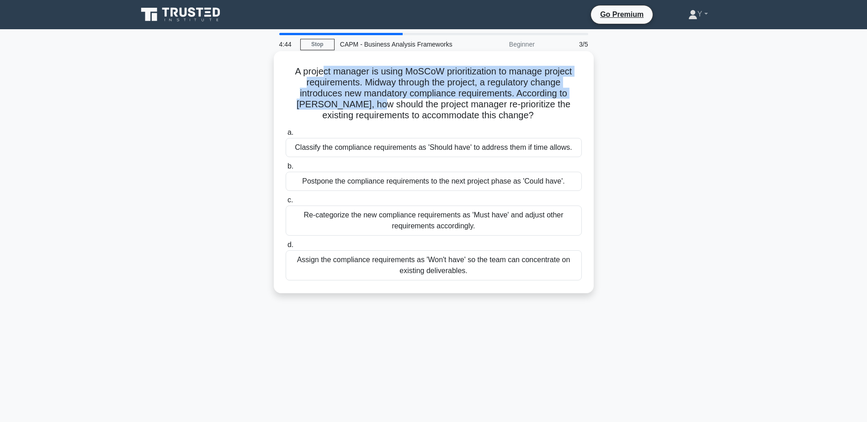
drag, startPoint x: 320, startPoint y: 70, endPoint x: 378, endPoint y: 102, distance: 66.9
click at [378, 102] on h5 "A project manager is using MoSCoW prioritization to manage project requirements…" at bounding box center [434, 94] width 298 height 56
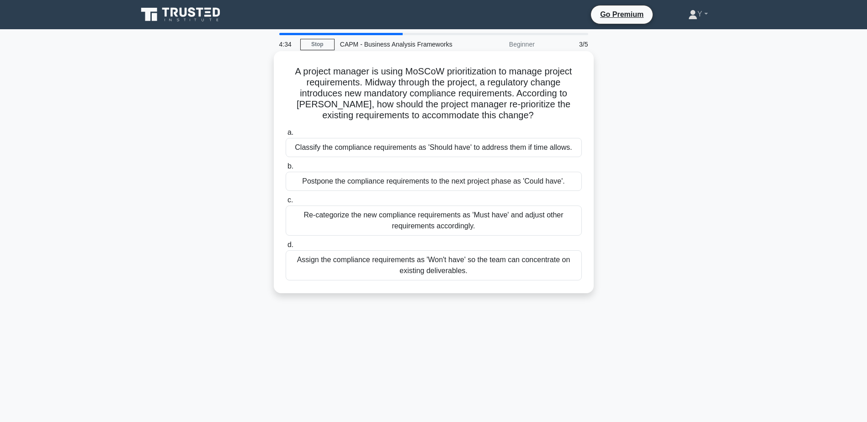
click at [500, 224] on div "Re-categorize the new compliance requirements as 'Must have' and adjust other r…" at bounding box center [434, 221] width 296 height 30
click at [286, 203] on input "c. Re-categorize the new compliance requirements as 'Must have' and adjust othe…" at bounding box center [286, 200] width 0 height 6
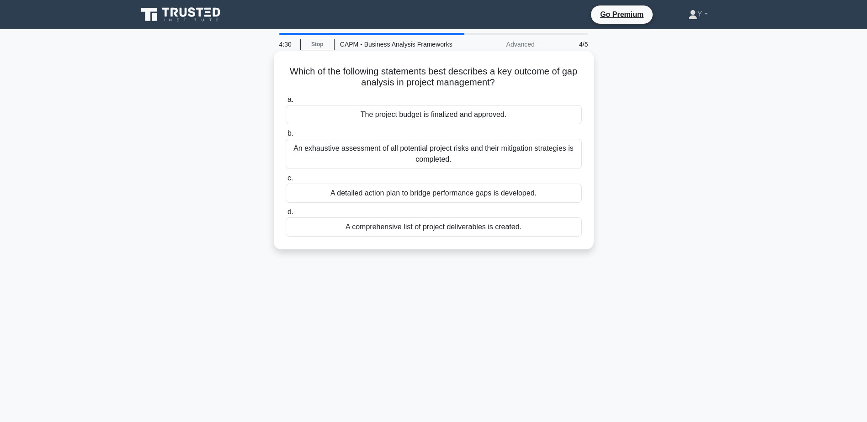
drag, startPoint x: 383, startPoint y: 76, endPoint x: 529, endPoint y: 84, distance: 145.6
click at [529, 84] on h5 "Which of the following statements best describes a key outcome of gap analysis …" at bounding box center [434, 77] width 298 height 23
click at [527, 194] on div "A detailed action plan to bridge performance gaps is developed." at bounding box center [434, 193] width 296 height 19
click at [286, 181] on input "c. A detailed action plan to bridge performance gaps is developed." at bounding box center [286, 179] width 0 height 6
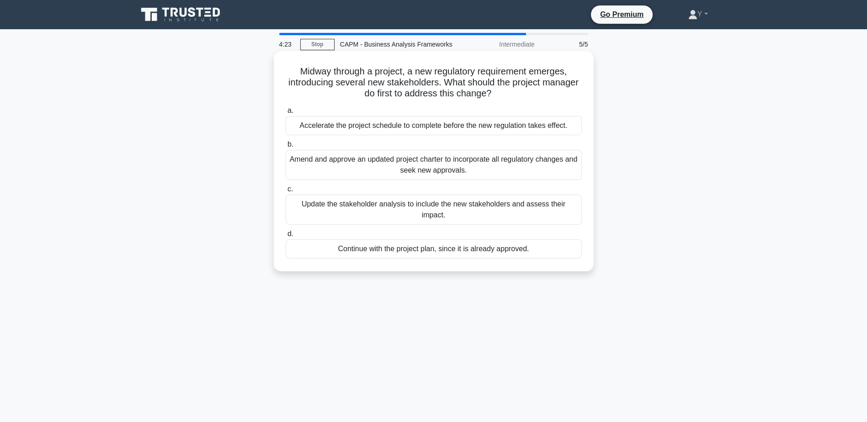
drag, startPoint x: 310, startPoint y: 62, endPoint x: 518, endPoint y: 97, distance: 210.5
click at [518, 97] on div "Midway through a project, a new regulatory requirement emerges, introducing sev…" at bounding box center [433, 161] width 313 height 213
click at [437, 206] on div "Update the stakeholder analysis to include the new stakeholders and assess thei…" at bounding box center [434, 210] width 296 height 30
click at [286, 192] on input "c. Update the stakeholder analysis to include the new stakeholders and assess t…" at bounding box center [286, 189] width 0 height 6
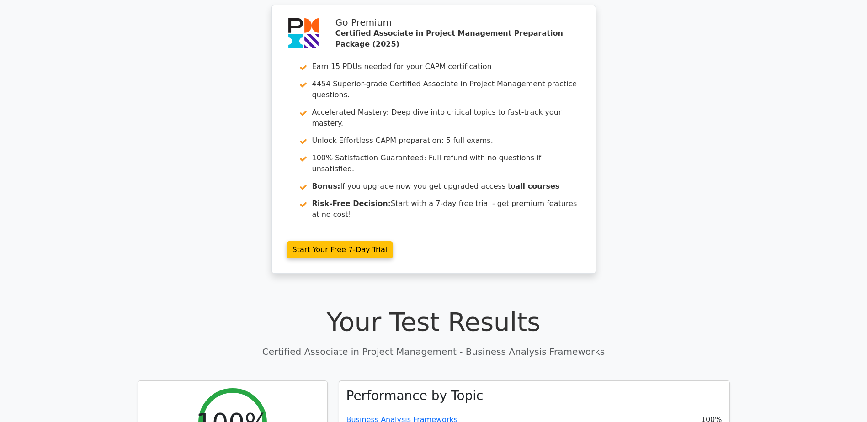
scroll to position [46, 0]
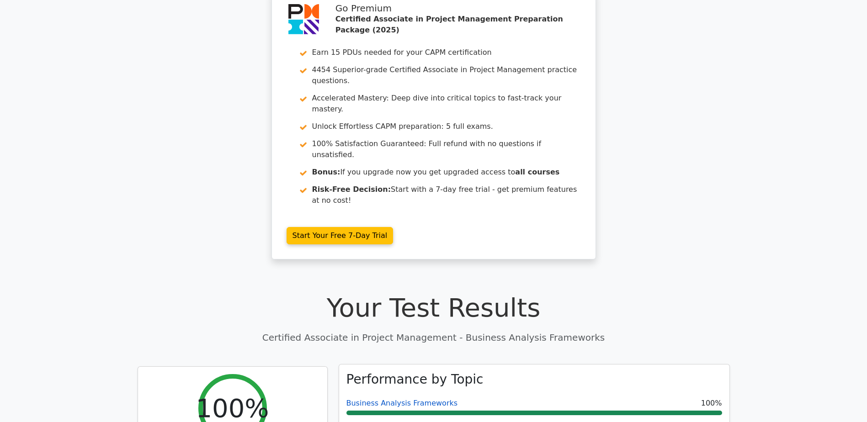
click at [390, 399] on link "Business Analysis Frameworks" at bounding box center [402, 403] width 112 height 9
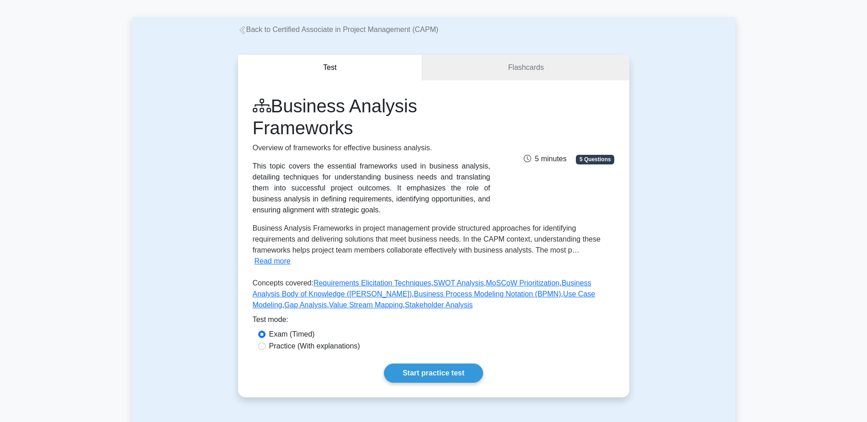
scroll to position [91, 0]
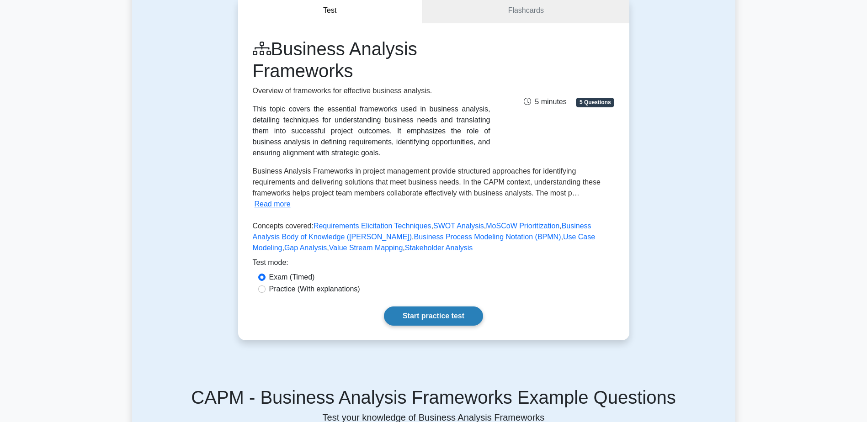
click at [413, 307] on link "Start practice test" at bounding box center [433, 316] width 99 height 19
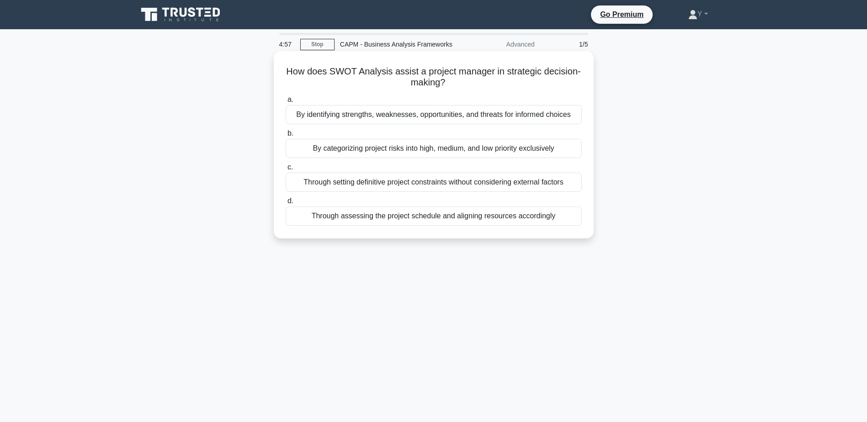
click at [338, 114] on div "By identifying strengths, weaknesses, opportunities, and threats for informed c…" at bounding box center [434, 114] width 296 height 19
click at [286, 103] on input "a. By identifying strengths, weaknesses, opportunities, and threats for informe…" at bounding box center [286, 100] width 0 height 6
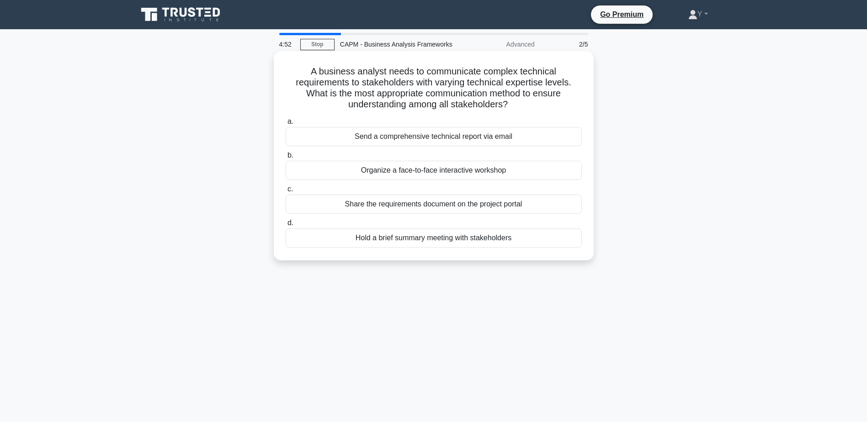
drag, startPoint x: 324, startPoint y: 69, endPoint x: 519, endPoint y: 111, distance: 199.5
click at [519, 111] on h5 "A business analyst needs to communicate complex technical requirements to stake…" at bounding box center [434, 88] width 298 height 45
click at [484, 236] on div "Hold a brief summary meeting with stakeholders" at bounding box center [434, 238] width 296 height 19
click at [286, 226] on input "d. Hold a brief summary meeting with stakeholders" at bounding box center [286, 223] width 0 height 6
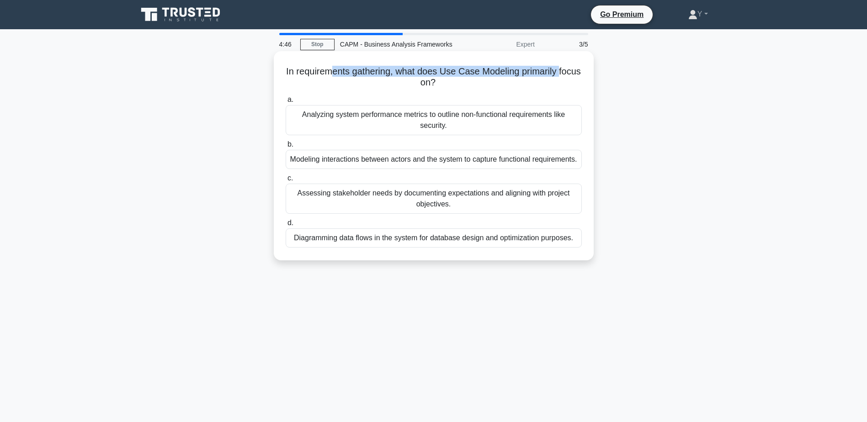
drag, startPoint x: 340, startPoint y: 69, endPoint x: 352, endPoint y: 80, distance: 16.2
click at [352, 80] on h5 "In requirements gathering, what does Use Case Modeling primarily focus on? .spi…" at bounding box center [434, 77] width 298 height 23
click at [458, 169] on div "Modeling interactions between actors and the system to capture functional requi…" at bounding box center [434, 159] width 296 height 19
click at [286, 148] on input "b. Modeling interactions between actors and the system to capture functional re…" at bounding box center [286, 145] width 0 height 6
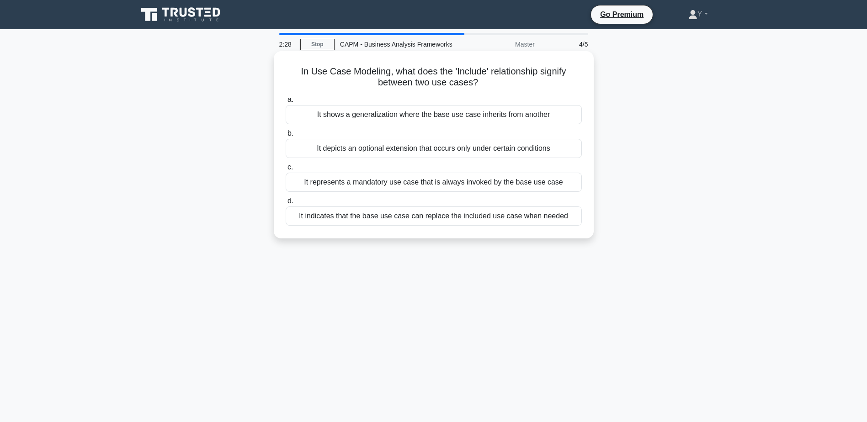
click at [375, 119] on div "It shows a generalization where the base use case inherits from another" at bounding box center [434, 114] width 296 height 19
click at [286, 103] on input "a. It shows a generalization where the base use case inherits from another" at bounding box center [286, 100] width 0 height 6
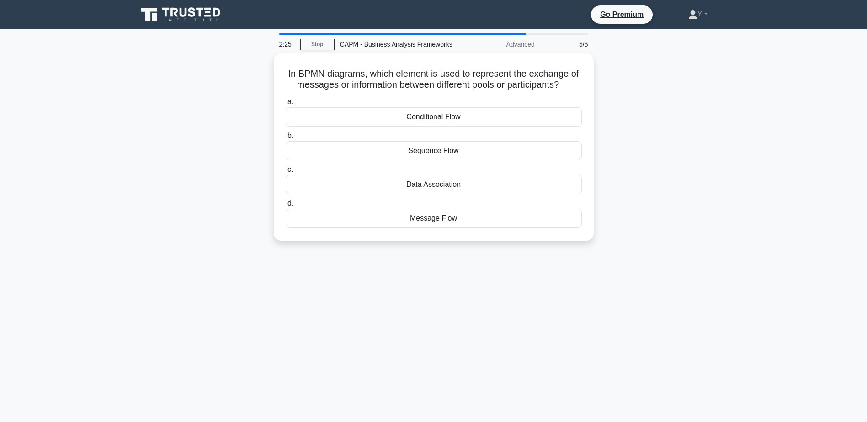
drag, startPoint x: 361, startPoint y: 67, endPoint x: 596, endPoint y: 89, distance: 235.9
click at [596, 89] on div "In BPMN diagrams, which element is used to represent the exchange of messages o…" at bounding box center [433, 152] width 603 height 198
click at [465, 220] on div "Message Flow" at bounding box center [434, 216] width 296 height 19
click at [286, 204] on input "d. Message Flow" at bounding box center [286, 201] width 0 height 6
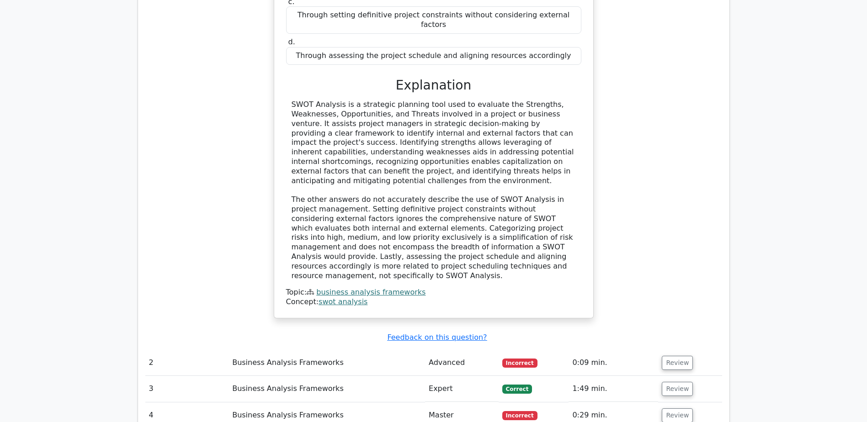
scroll to position [960, 0]
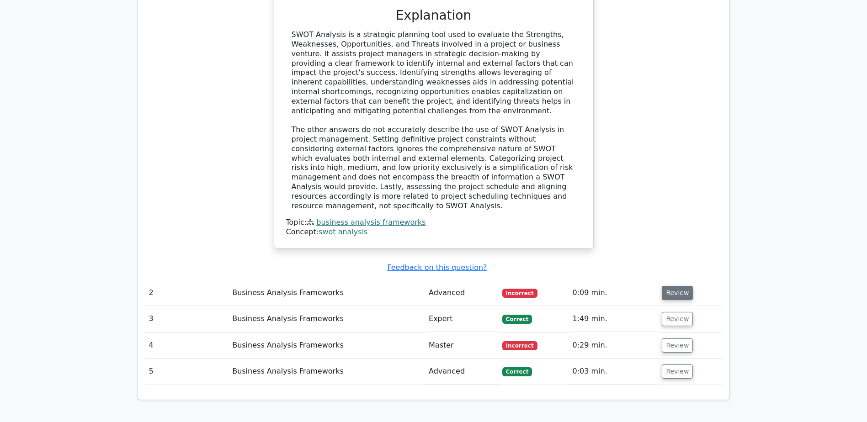
click at [682, 286] on button "Review" at bounding box center [677, 293] width 31 height 14
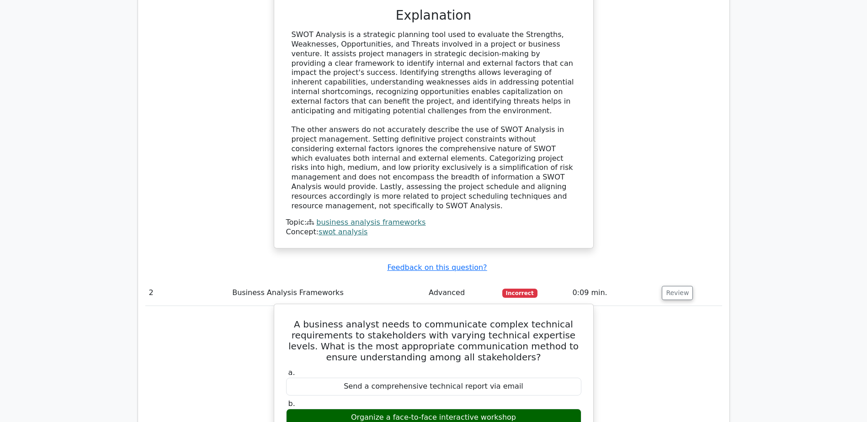
scroll to position [1325, 0]
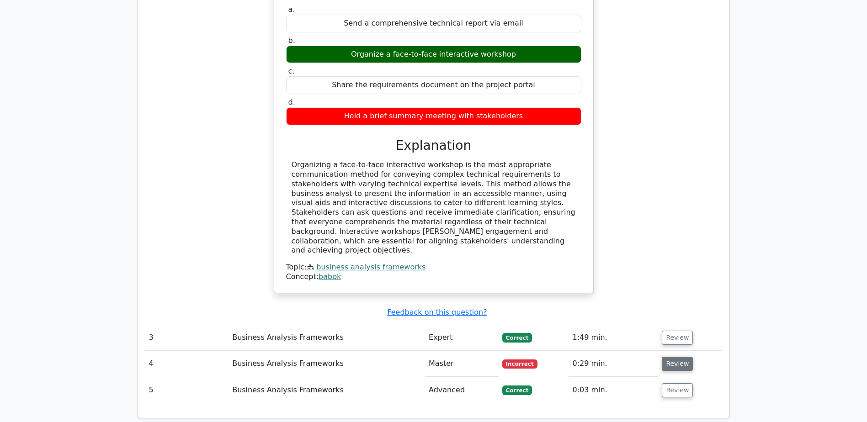
click at [665, 357] on button "Review" at bounding box center [677, 364] width 31 height 14
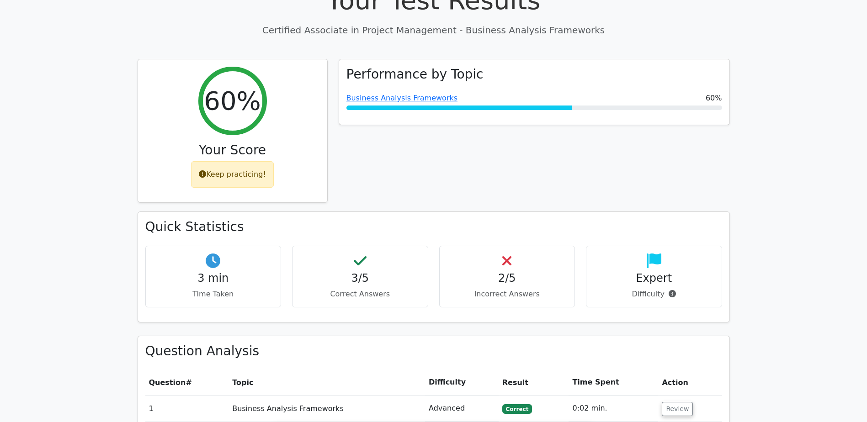
scroll to position [274, 0]
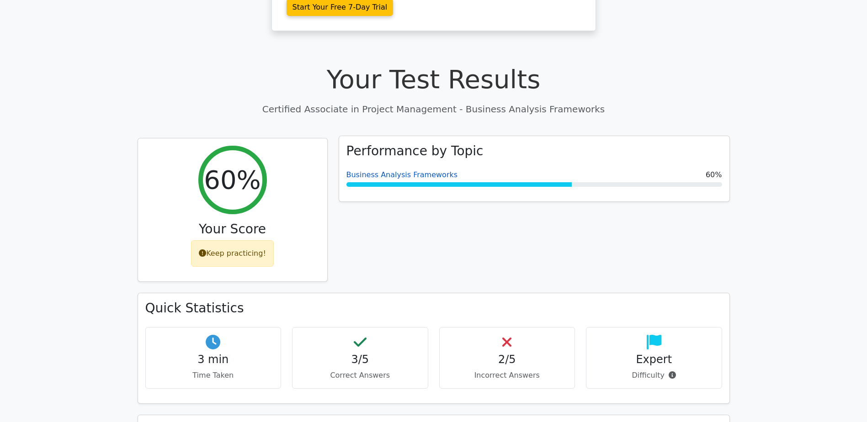
click at [411, 170] on link "Business Analysis Frameworks" at bounding box center [402, 174] width 112 height 9
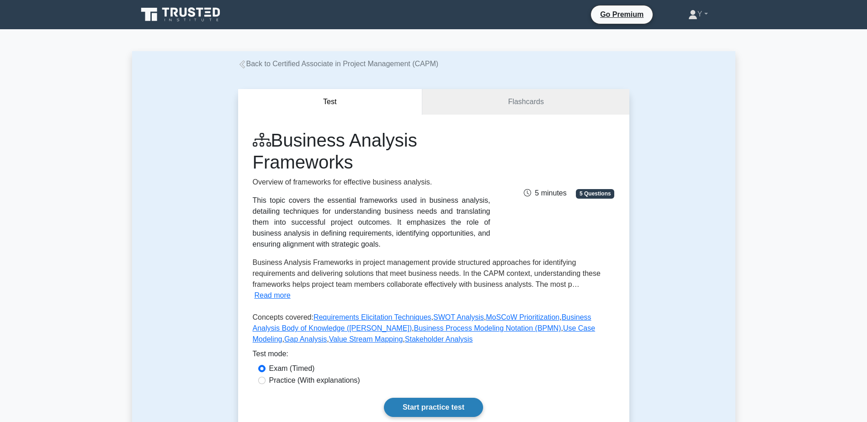
click at [423, 398] on link "Start practice test" at bounding box center [433, 407] width 99 height 19
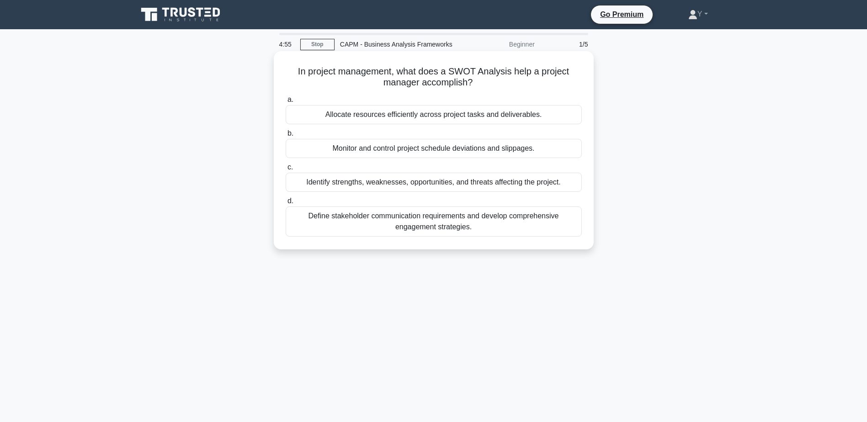
click at [493, 181] on div "Identify strengths, weaknesses, opportunities, and threats affecting the projec…" at bounding box center [434, 182] width 296 height 19
click at [286, 170] on input "c. Identify strengths, weaknesses, opportunities, and threats affecting the pro…" at bounding box center [286, 168] width 0 height 6
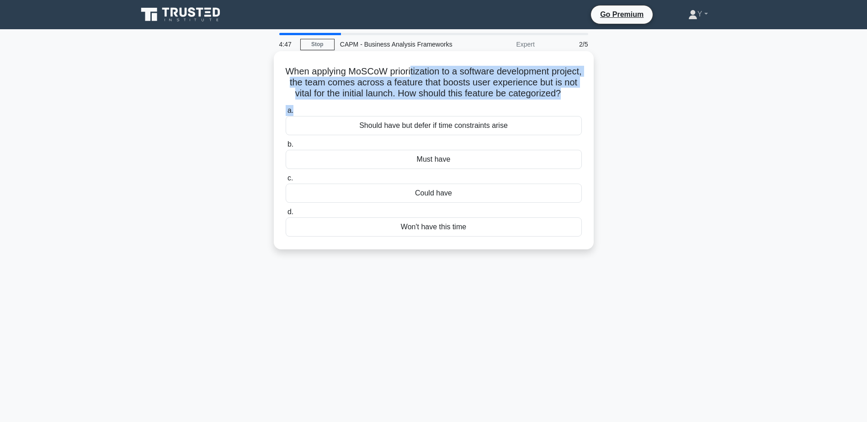
drag, startPoint x: 425, startPoint y: 60, endPoint x: 581, endPoint y: 114, distance: 164.9
click at [581, 114] on div "When applying MoSCoW prioritization to a software development project, the team…" at bounding box center [433, 150] width 313 height 191
click at [433, 86] on h5 "When applying MoSCoW prioritization to a software development project, the team…" at bounding box center [434, 83] width 298 height 34
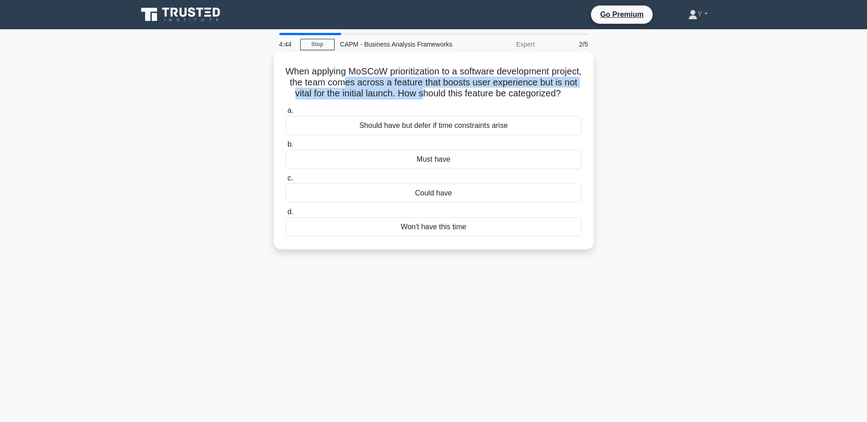
drag, startPoint x: 382, startPoint y: 86, endPoint x: 479, endPoint y: 91, distance: 97.0
click at [479, 91] on h5 "When applying MoSCoW prioritization to a software development project, the team…" at bounding box center [434, 83] width 298 height 34
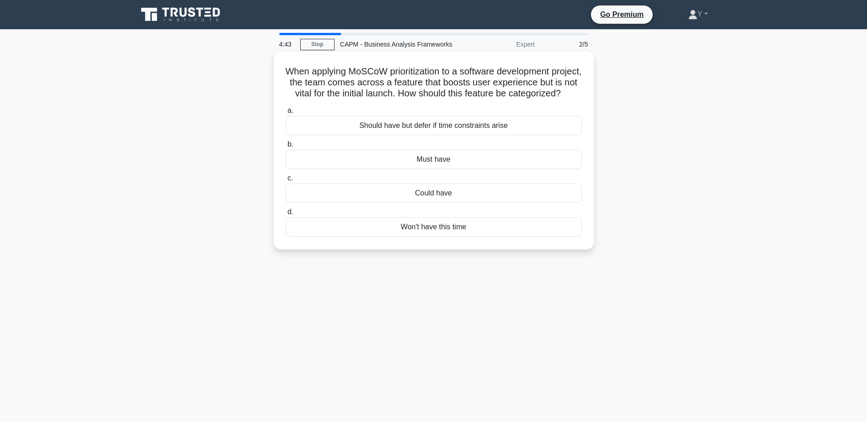
click at [510, 203] on div "Could have" at bounding box center [434, 193] width 296 height 19
click at [286, 181] on input "c. Could have" at bounding box center [286, 179] width 0 height 6
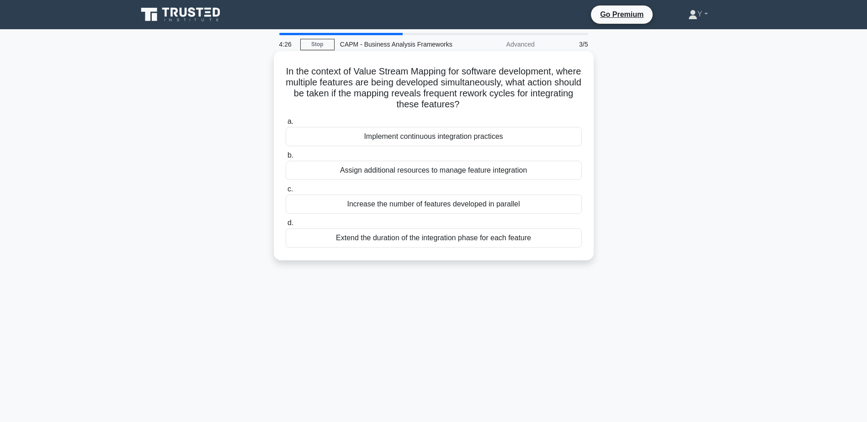
drag, startPoint x: 468, startPoint y: 73, endPoint x: 559, endPoint y: 106, distance: 96.5
click at [559, 106] on h5 "In the context of Value Stream Mapping for software development, where multiple…" at bounding box center [434, 88] width 298 height 45
click at [420, 97] on h5 "In the context of Value Stream Mapping for software development, where multiple…" at bounding box center [434, 88] width 298 height 45
drag, startPoint x: 293, startPoint y: 70, endPoint x: 516, endPoint y: 105, distance: 224.8
click at [516, 105] on h5 "In the context of Value Stream Mapping for software development, where multiple…" at bounding box center [434, 88] width 298 height 45
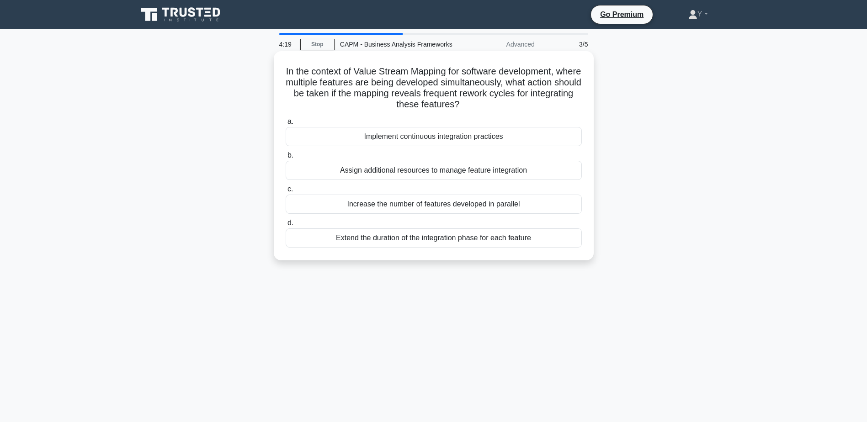
drag, startPoint x: 516, startPoint y: 105, endPoint x: 484, endPoint y: 137, distance: 44.9
click at [484, 137] on div "Implement continuous integration practices" at bounding box center [434, 136] width 296 height 19
click at [286, 125] on input "a. Implement continuous integration practices" at bounding box center [286, 122] width 0 height 6
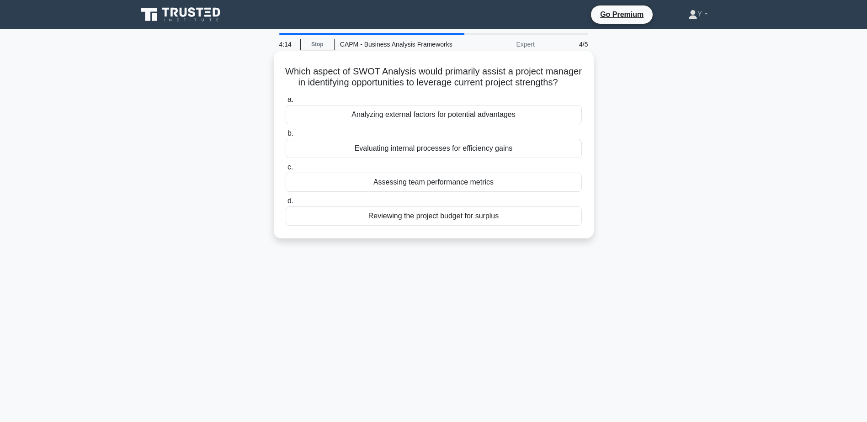
drag, startPoint x: 313, startPoint y: 65, endPoint x: 461, endPoint y: 90, distance: 149.8
click at [461, 89] on h5 "Which aspect of SWOT Analysis would primarily assist a project manager in ident…" at bounding box center [434, 77] width 298 height 23
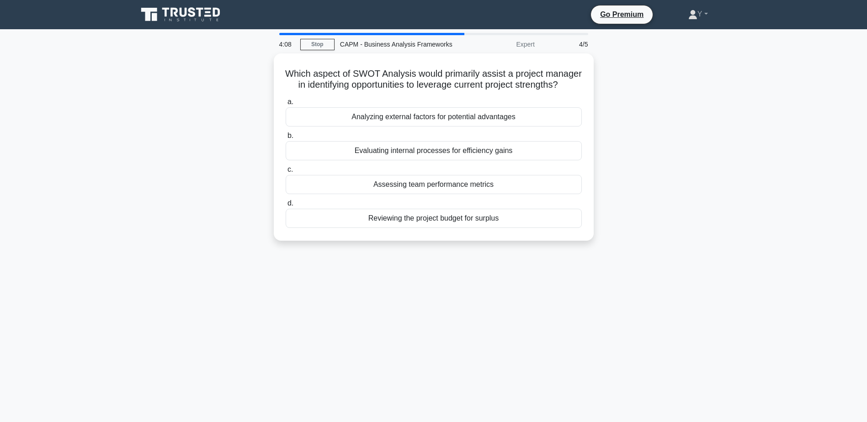
click at [623, 121] on div "Which aspect of SWOT Analysis would primarily assist a project manager in ident…" at bounding box center [433, 152] width 603 height 198
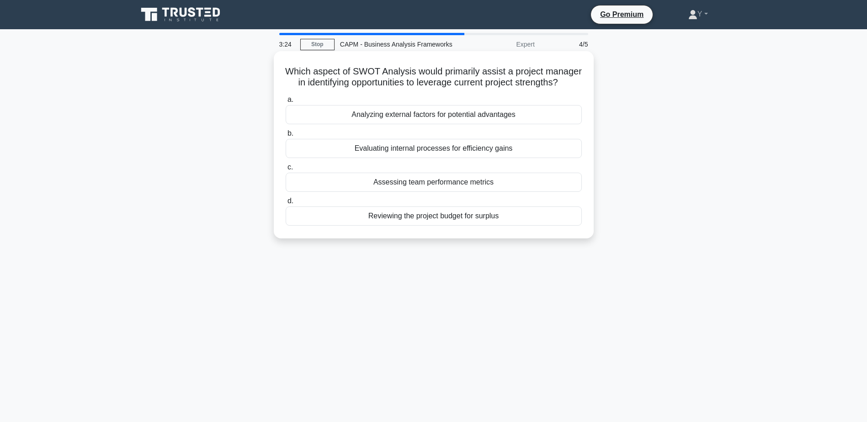
click at [290, 69] on h5 "Which aspect of SWOT Analysis would primarily assist a project manager in ident…" at bounding box center [434, 77] width 298 height 23
drag, startPoint x: 313, startPoint y: 70, endPoint x: 521, endPoint y: 90, distance: 208.9
click at [521, 89] on h5 "Which aspect of SWOT Analysis would primarily assist a project manager in ident…" at bounding box center [434, 77] width 298 height 23
click at [332, 81] on h5 "Which aspect of SWOT Analysis would primarily assist a project manager in ident…" at bounding box center [434, 77] width 298 height 23
click at [381, 73] on h5 "Which aspect of SWOT Analysis would primarily assist a project manager in ident…" at bounding box center [434, 77] width 298 height 23
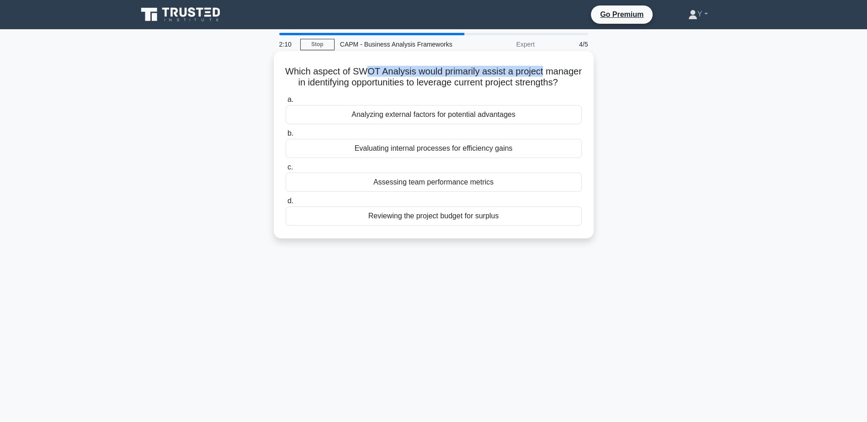
drag, startPoint x: 388, startPoint y: 68, endPoint x: 576, endPoint y: 76, distance: 187.6
click at [576, 76] on h5 "Which aspect of SWOT Analysis would primarily assist a project manager in ident…" at bounding box center [434, 77] width 298 height 23
click at [373, 74] on h5 "Which aspect of SWOT Analysis would primarily assist a project manager in ident…" at bounding box center [434, 77] width 298 height 23
drag, startPoint x: 320, startPoint y: 72, endPoint x: 495, endPoint y: 96, distance: 176.6
click at [495, 89] on h5 "Which aspect of SWOT Analysis would primarily assist a project manager in ident…" at bounding box center [434, 77] width 298 height 23
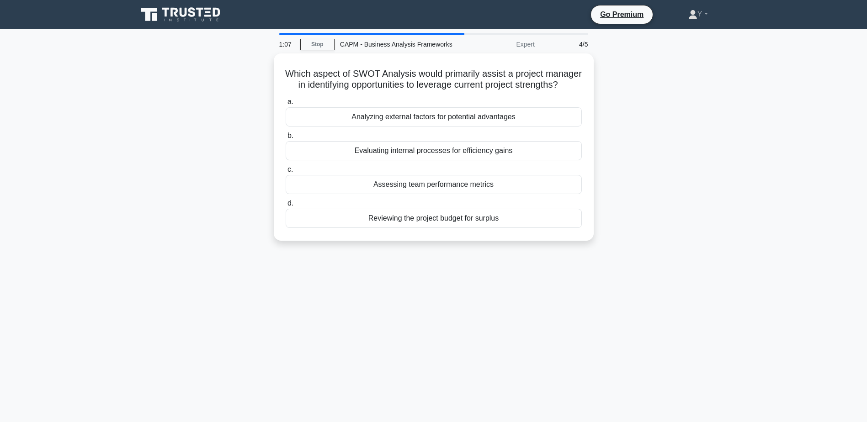
drag, startPoint x: 495, startPoint y: 96, endPoint x: 677, endPoint y: 106, distance: 182.2
click at [677, 106] on div "Which aspect of SWOT Analysis would primarily assist a project manager in ident…" at bounding box center [433, 152] width 603 height 198
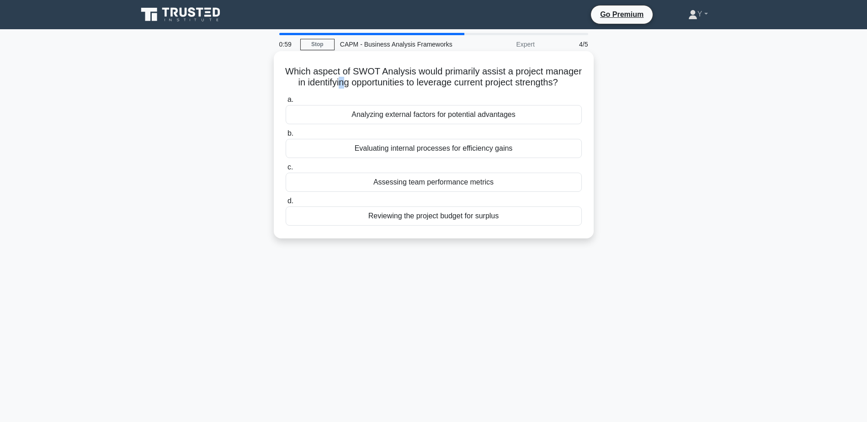
click at [388, 88] on h5 "Which aspect of SWOT Analysis would primarily assist a project manager in ident…" at bounding box center [434, 77] width 298 height 23
drag, startPoint x: 388, startPoint y: 88, endPoint x: 353, endPoint y: 89, distance: 35.2
click at [353, 89] on h5 "Which aspect of SWOT Analysis would primarily assist a project manager in ident…" at bounding box center [434, 77] width 298 height 23
click at [441, 69] on h5 "Which aspect of SWOT Analysis would primarily assist a project manager in ident…" at bounding box center [434, 77] width 298 height 23
drag, startPoint x: 378, startPoint y: 69, endPoint x: 454, endPoint y: 97, distance: 80.7
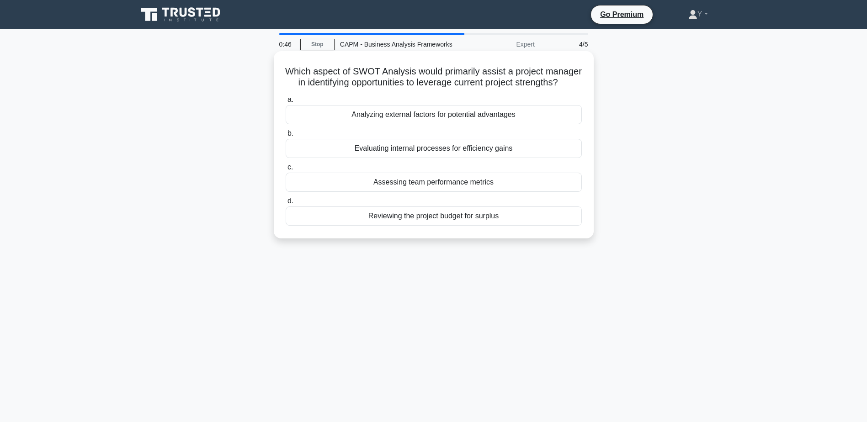
click at [454, 89] on h5 "Which aspect of SWOT Analysis would primarily assist a project manager in ident…" at bounding box center [434, 77] width 298 height 23
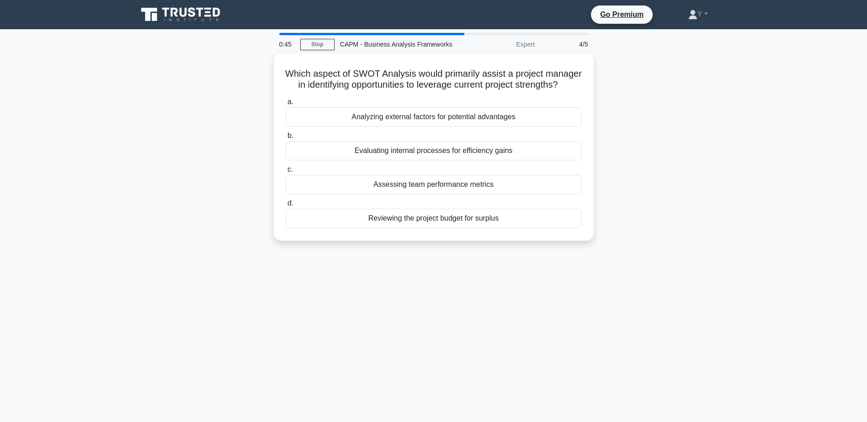
click at [622, 106] on div "Which aspect of SWOT Analysis would primarily assist a project manager in ident…" at bounding box center [433, 152] width 603 height 198
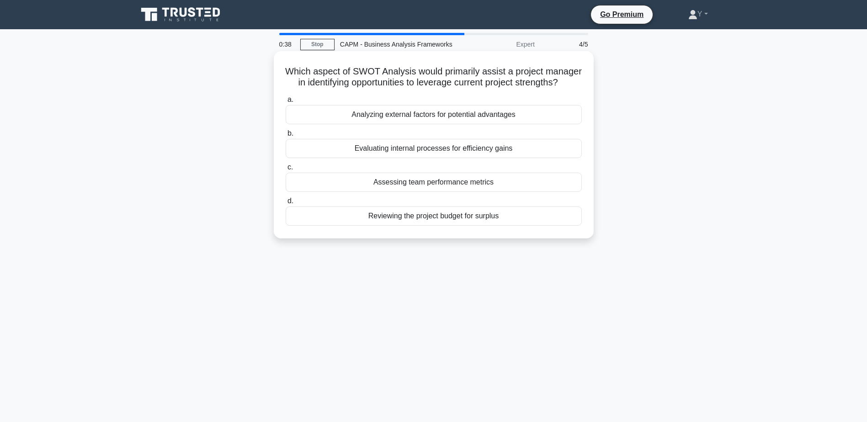
click at [371, 158] on div "Evaluating internal processes for efficiency gains" at bounding box center [434, 148] width 296 height 19
click at [286, 137] on input "b. Evaluating internal processes for efficiency gains" at bounding box center [286, 134] width 0 height 6
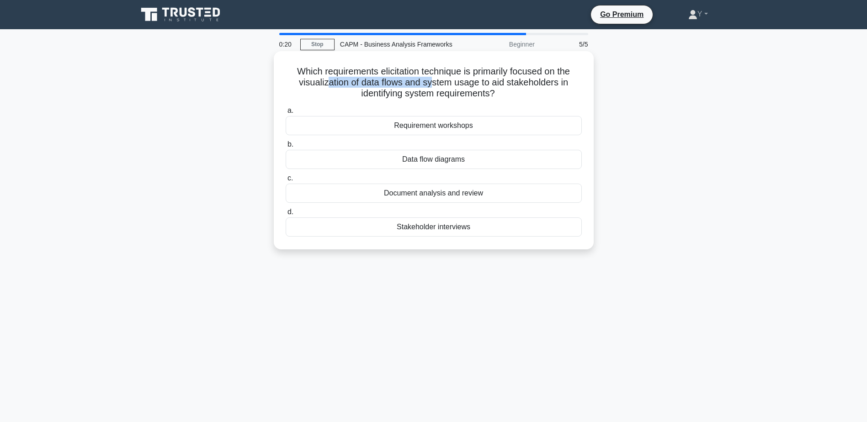
drag, startPoint x: 324, startPoint y: 86, endPoint x: 433, endPoint y: 85, distance: 109.2
click at [433, 85] on h5 "Which requirements elicitation technique is primarily focused on the visualizat…" at bounding box center [434, 83] width 298 height 34
click at [420, 117] on div "Requirement workshops" at bounding box center [434, 125] width 296 height 19
click at [286, 114] on input "a. Requirement workshops" at bounding box center [286, 111] width 0 height 6
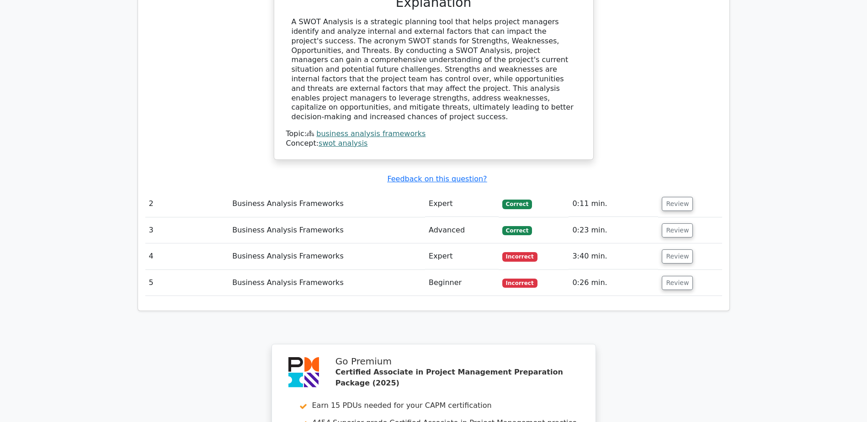
scroll to position [1097, 0]
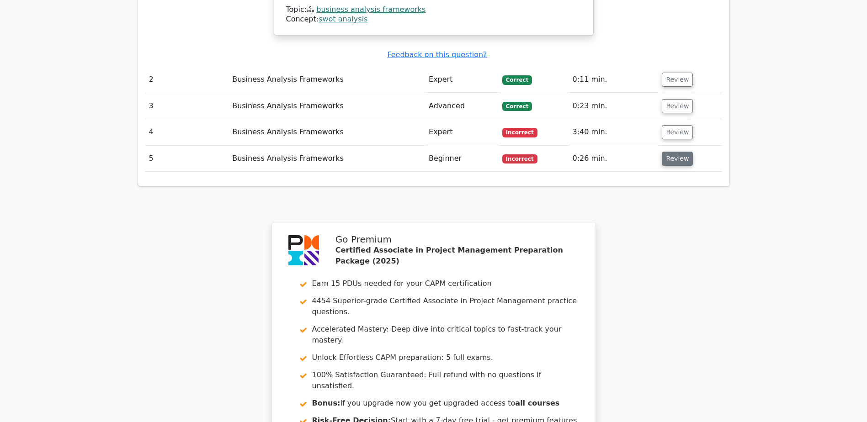
click at [679, 152] on button "Review" at bounding box center [677, 159] width 31 height 14
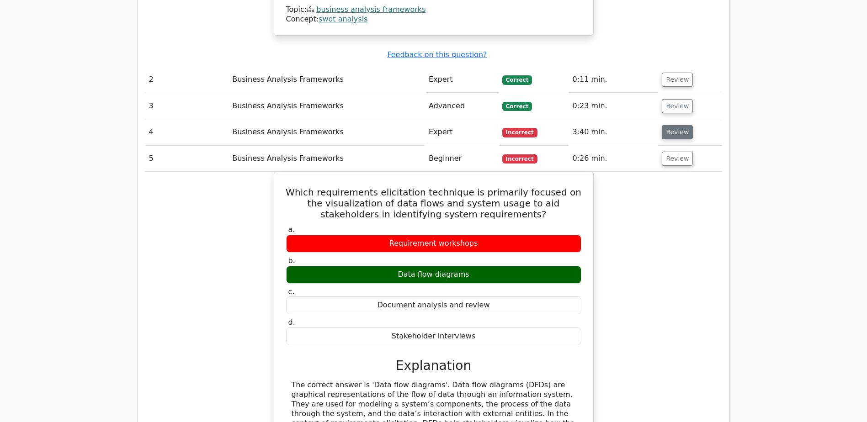
click at [673, 125] on button "Review" at bounding box center [677, 132] width 31 height 14
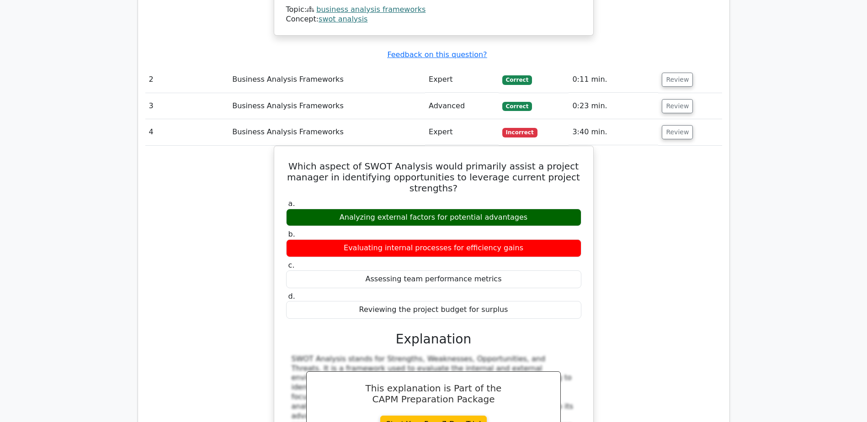
scroll to position [1051, 0]
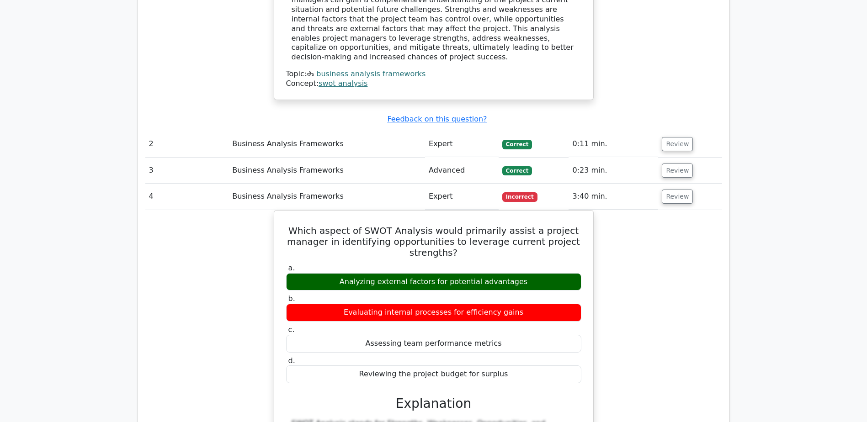
click at [286, 106] on tbody "1 Business Analysis Frameworks Beginner Correct 0:05 min. Review a. b." at bounding box center [433, 410] width 577 height 1392
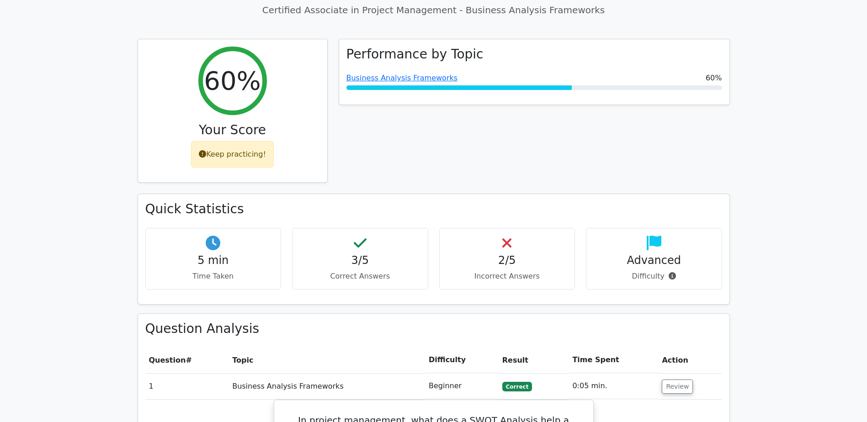
scroll to position [229, 0]
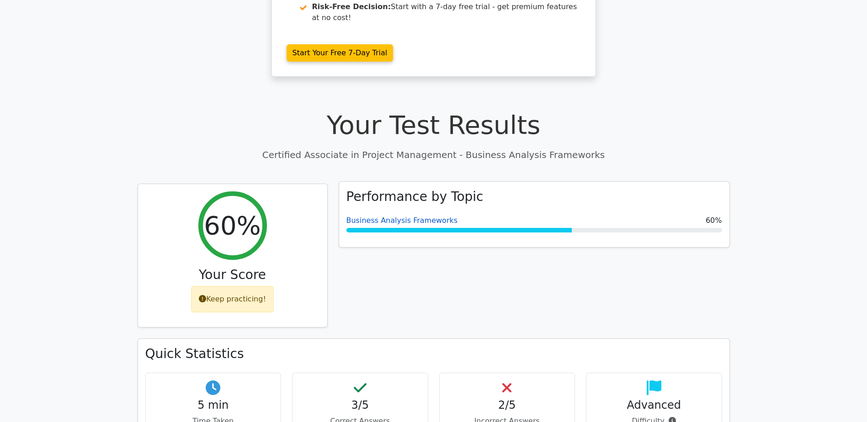
click at [403, 216] on link "Business Analysis Frameworks" at bounding box center [402, 220] width 112 height 9
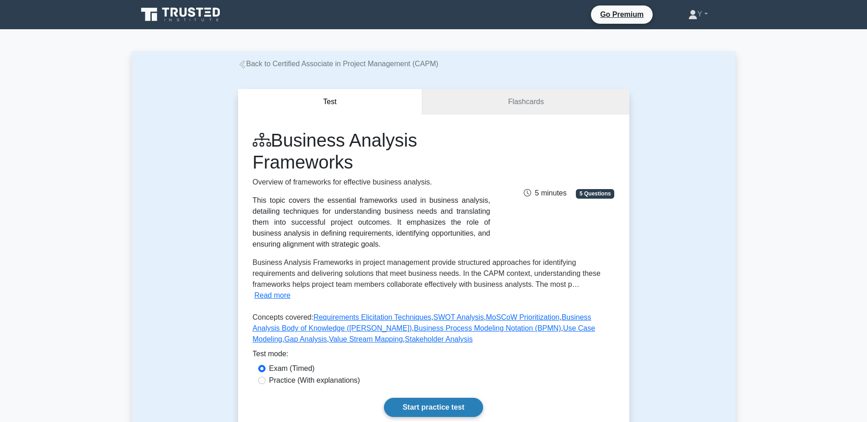
click at [445, 398] on link "Start practice test" at bounding box center [433, 407] width 99 height 19
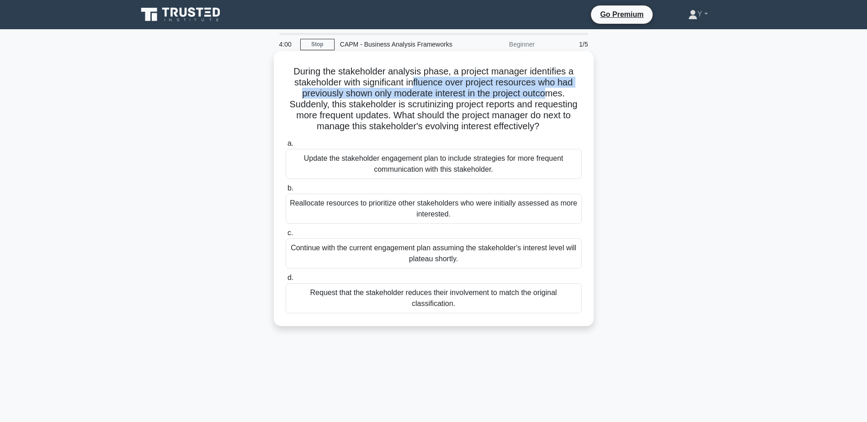
drag, startPoint x: 428, startPoint y: 89, endPoint x: 553, endPoint y: 97, distance: 125.0
click at [553, 97] on h5 "During the stakeholder analysis phase, a project manager identifies a stakehold…" at bounding box center [434, 99] width 298 height 67
click at [457, 166] on div "Update the stakeholder engagement plan to include strategies for more frequent …" at bounding box center [434, 164] width 296 height 30
click at [286, 147] on input "a. Update the stakeholder engagement plan to include strategies for more freque…" at bounding box center [286, 144] width 0 height 6
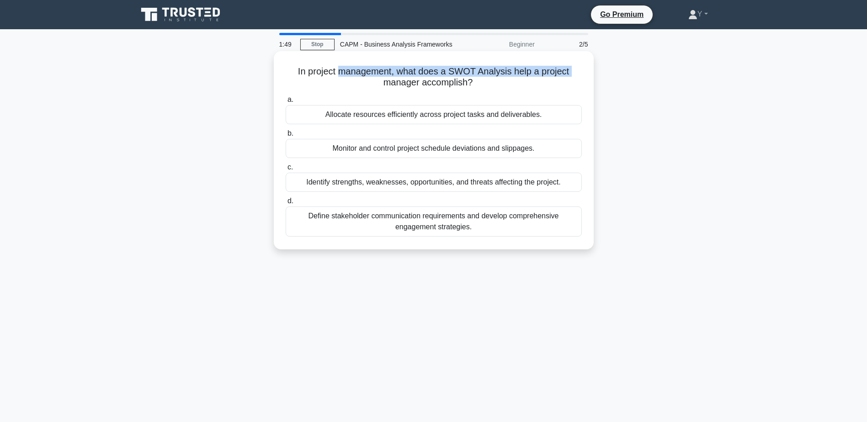
drag, startPoint x: 341, startPoint y: 76, endPoint x: 356, endPoint y: 86, distance: 18.1
click at [356, 86] on h5 "In project management, what does a SWOT Analysis help a project manager accompl…" at bounding box center [434, 77] width 298 height 23
click at [453, 176] on div "Identify strengths, weaknesses, opportunities, and threats affecting the projec…" at bounding box center [434, 182] width 296 height 19
click at [286, 170] on input "c. Identify strengths, weaknesses, opportunities, and threats affecting the pro…" at bounding box center [286, 168] width 0 height 6
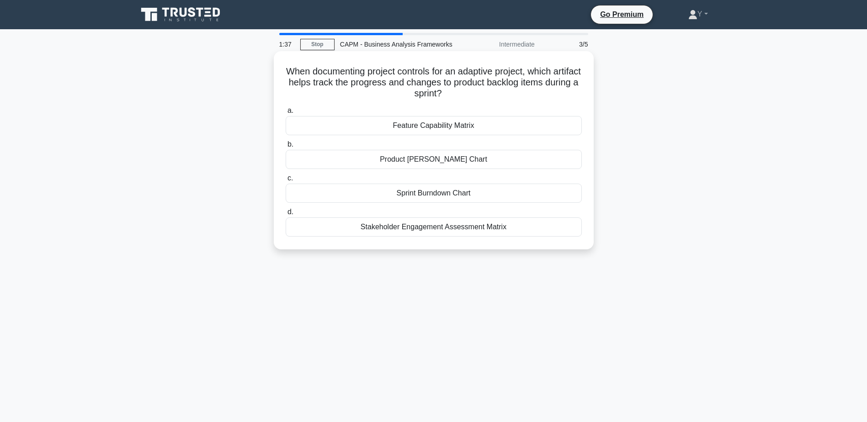
click at [472, 194] on div "Sprint Burndown Chart" at bounding box center [434, 193] width 296 height 19
click at [286, 181] on input "c. Sprint Burndown Chart" at bounding box center [286, 179] width 0 height 6
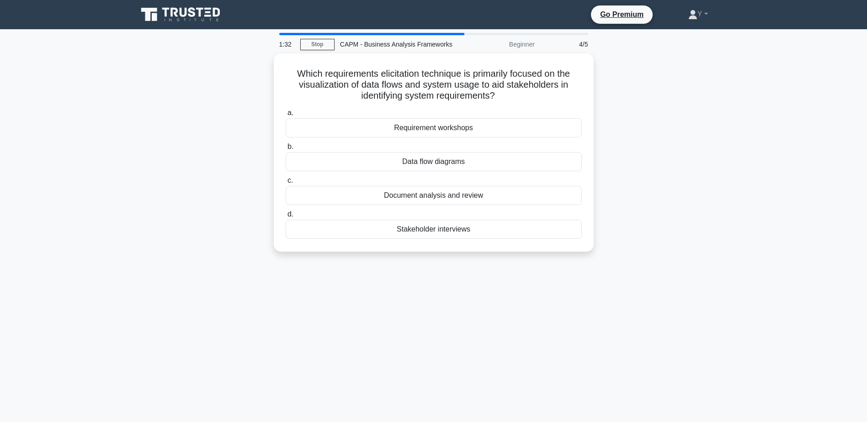
drag, startPoint x: 318, startPoint y: 69, endPoint x: 594, endPoint y: 91, distance: 276.5
click at [594, 91] on div "Which requirements elicitation technique is primarily focused on the visualizat…" at bounding box center [433, 157] width 603 height 209
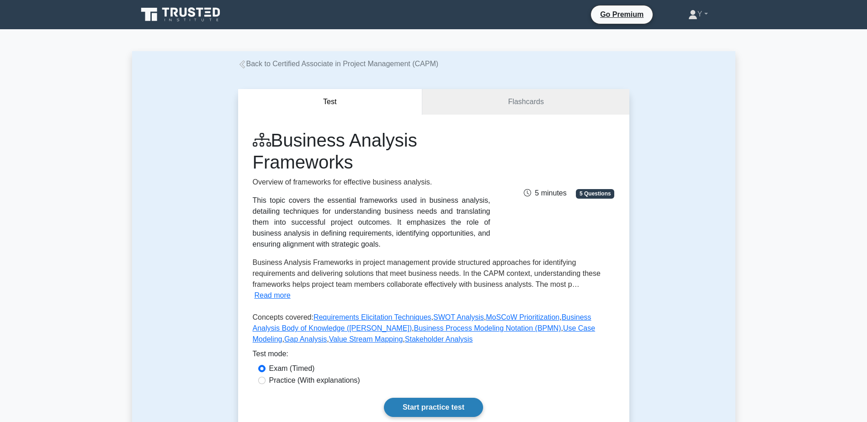
click at [421, 398] on link "Start practice test" at bounding box center [433, 407] width 99 height 19
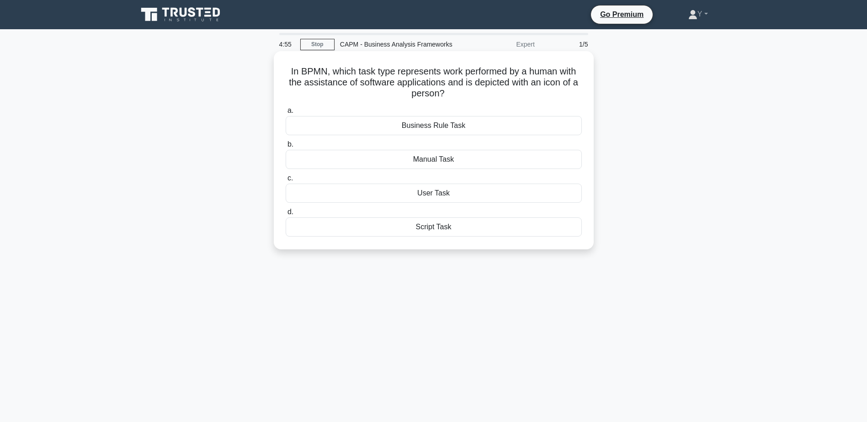
drag, startPoint x: 334, startPoint y: 85, endPoint x: 495, endPoint y: 95, distance: 161.2
click at [495, 95] on h5 "In BPMN, which task type represents work performed by a human with the assistan…" at bounding box center [434, 83] width 298 height 34
click at [509, 196] on div "User Task" at bounding box center [434, 193] width 296 height 19
click at [286, 181] on input "c. User Task" at bounding box center [286, 179] width 0 height 6
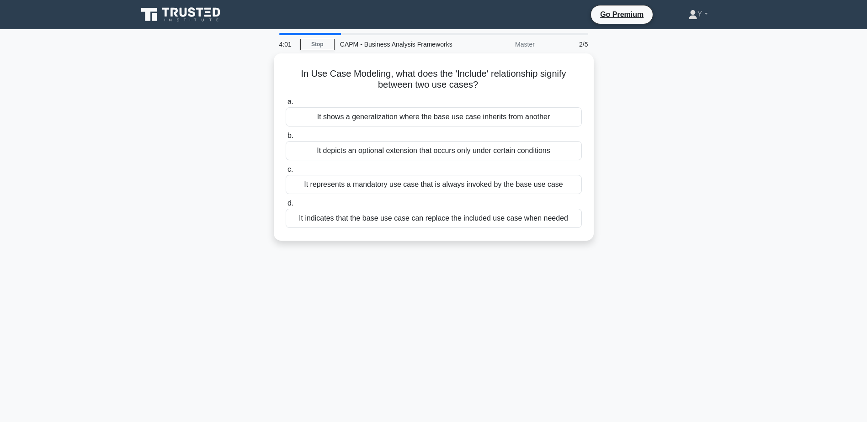
drag, startPoint x: 370, startPoint y: 74, endPoint x: 633, endPoint y: 84, distance: 263.4
click at [633, 84] on div "In Use Case Modeling, what does the 'Include' relationship signify between two …" at bounding box center [433, 152] width 603 height 198
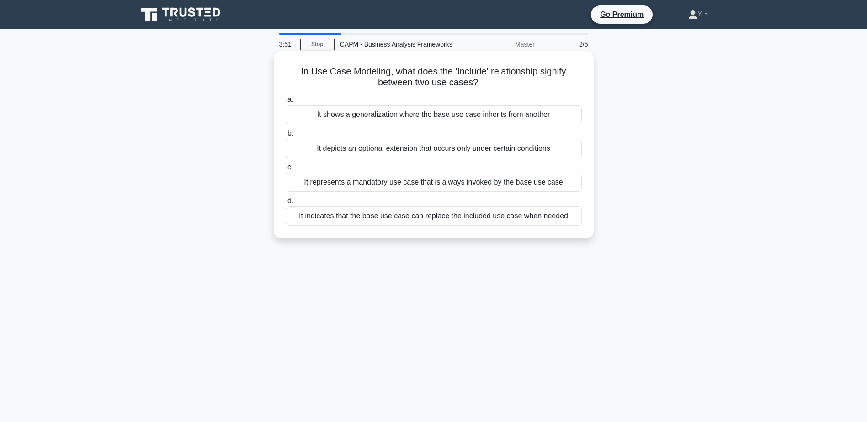
drag, startPoint x: 469, startPoint y: 118, endPoint x: 440, endPoint y: 211, distance: 97.3
click at [440, 211] on div "a. It shows a generalization where the base use case inherits from another b. I…" at bounding box center [433, 159] width 307 height 135
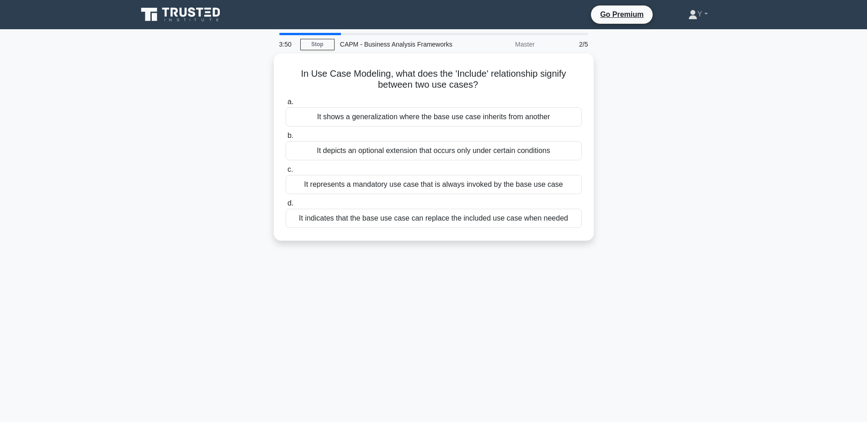
click at [661, 203] on div "In Use Case Modeling, what does the 'Include' relationship signify between two …" at bounding box center [433, 152] width 603 height 198
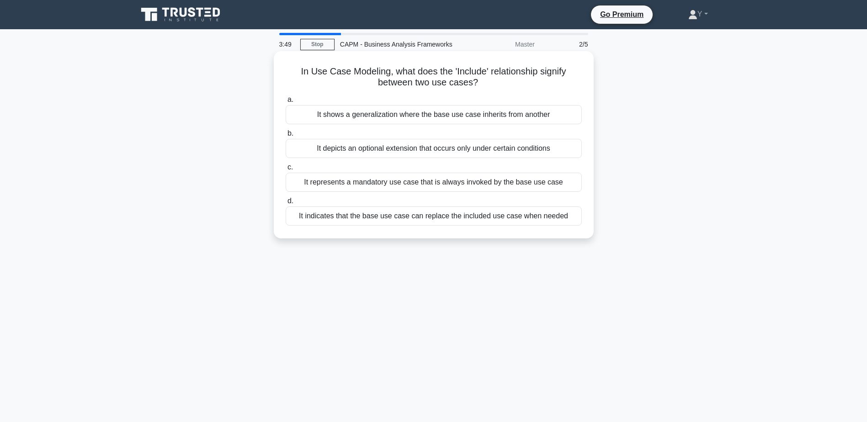
click at [518, 186] on div "It represents a mandatory use case that is always invoked by the base use case" at bounding box center [434, 182] width 296 height 19
click at [286, 170] on input "c. It represents a mandatory use case that is always invoked by the base use ca…" at bounding box center [286, 168] width 0 height 6
click at [444, 185] on div "To identify external opportunities and threats influencing project success" at bounding box center [434, 182] width 296 height 19
click at [286, 170] on input "c. To identify external opportunities and threats influencing project success" at bounding box center [286, 168] width 0 height 6
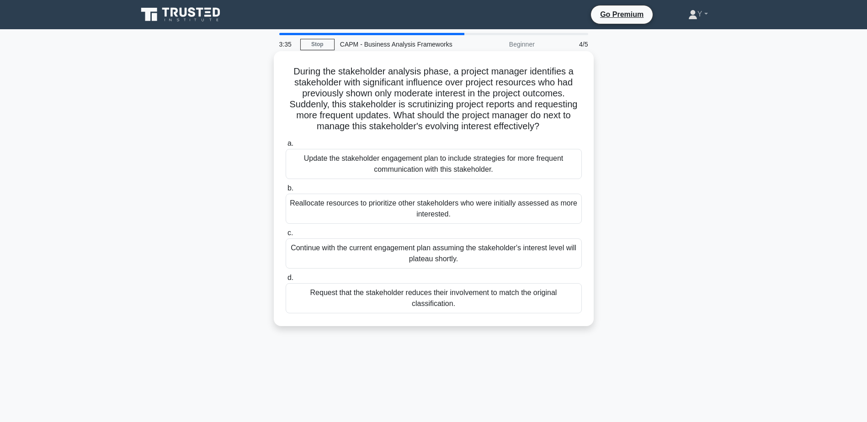
drag, startPoint x: 354, startPoint y: 73, endPoint x: 557, endPoint y: 131, distance: 211.1
click at [557, 131] on h5 "During the stakeholder analysis phase, a project manager identifies a stakehold…" at bounding box center [434, 99] width 298 height 67
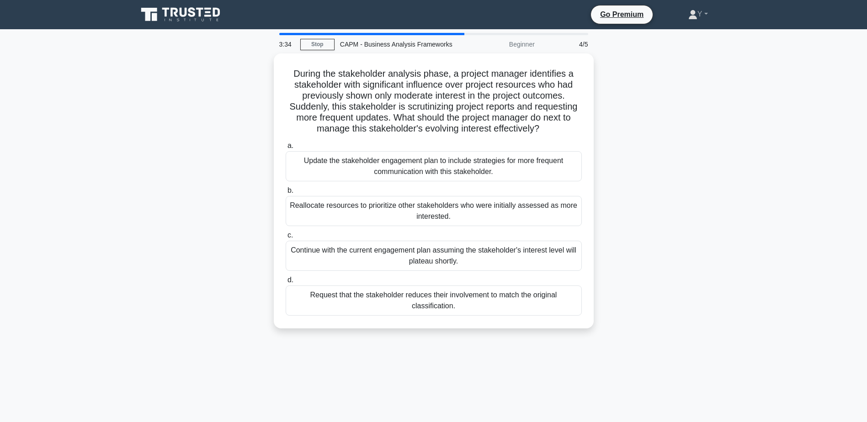
drag, startPoint x: 557, startPoint y: 131, endPoint x: 742, endPoint y: 136, distance: 184.7
click at [742, 136] on main "3:34 Stop CAPM - Business Analysis Frameworks Beginner 4/5 During the stakehold…" at bounding box center [433, 261] width 867 height 464
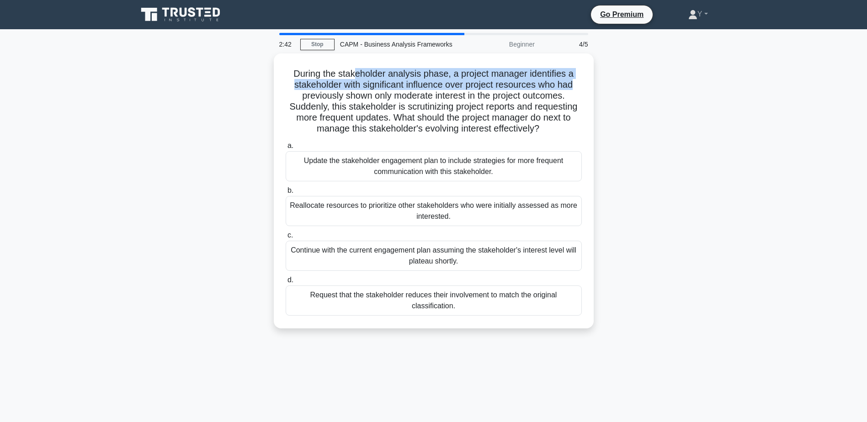
drag, startPoint x: 353, startPoint y: 75, endPoint x: 597, endPoint y: 87, distance: 244.8
click at [597, 87] on div "During the stakeholder analysis phase, a project manager identifies a stakehold…" at bounding box center [433, 196] width 603 height 286
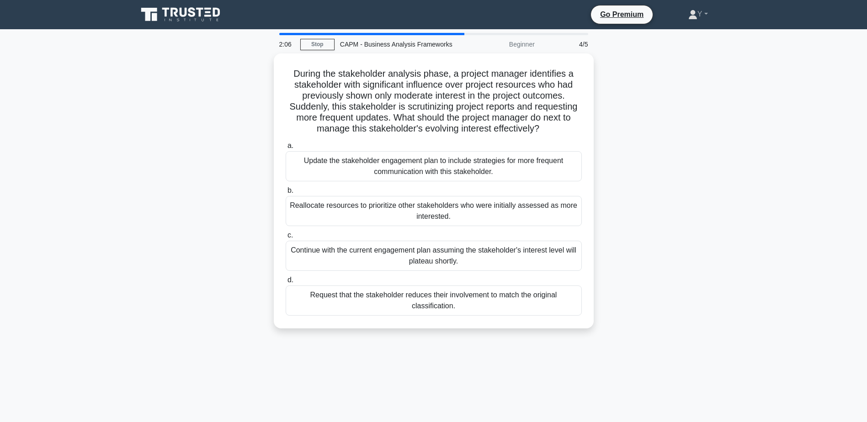
click at [135, 283] on div "During the stakeholder analysis phase, a project manager identifies a stakehold…" at bounding box center [433, 196] width 603 height 286
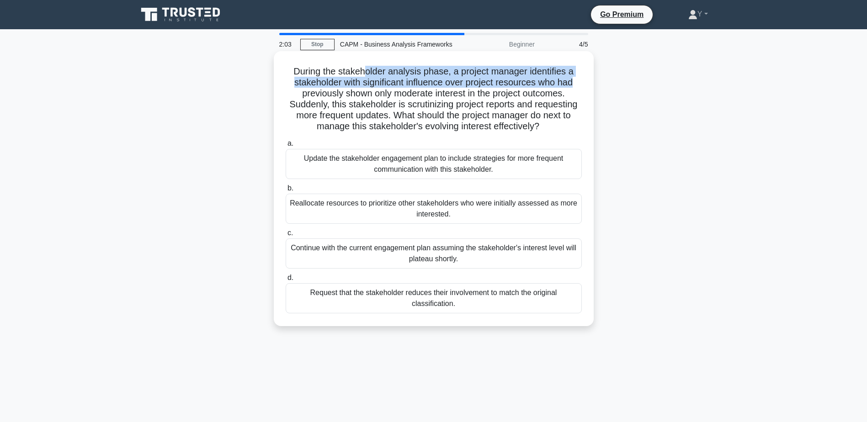
drag, startPoint x: 363, startPoint y: 74, endPoint x: 587, endPoint y: 87, distance: 224.3
click at [587, 87] on div "During the stakeholder analysis phase, a project manager identifies a stakehold…" at bounding box center [433, 189] width 313 height 268
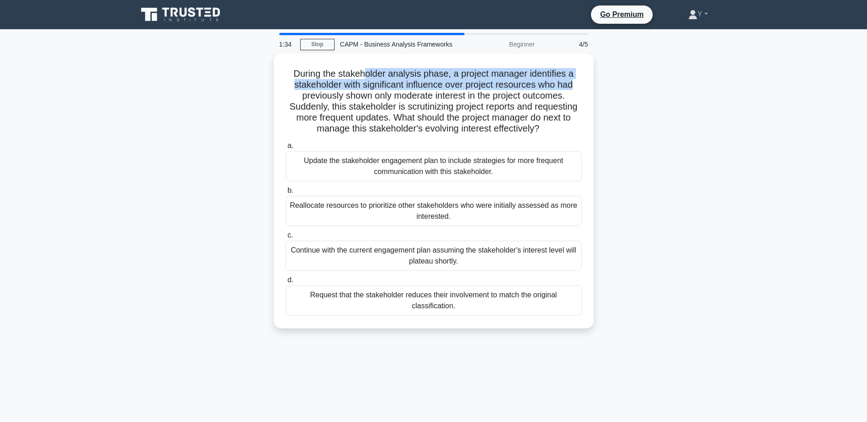
drag, startPoint x: 554, startPoint y: 123, endPoint x: 270, endPoint y: 67, distance: 289.9
click at [270, 67] on div "During the stakeholder analysis phase, a project manager identifies a stakehold…" at bounding box center [433, 196] width 603 height 286
drag, startPoint x: 270, startPoint y: 67, endPoint x: 117, endPoint y: 111, distance: 159.4
click at [117, 111] on main "1:33 Stop CAPM - Business Analysis Frameworks Beginner 4/5 During the stakehold…" at bounding box center [433, 261] width 867 height 464
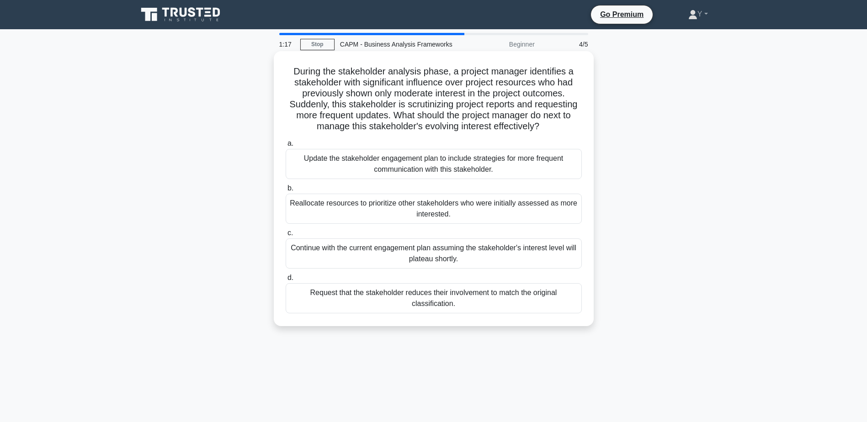
click at [401, 85] on h5 "During the stakeholder analysis phase, a project manager identifies a stakehold…" at bounding box center [434, 99] width 298 height 67
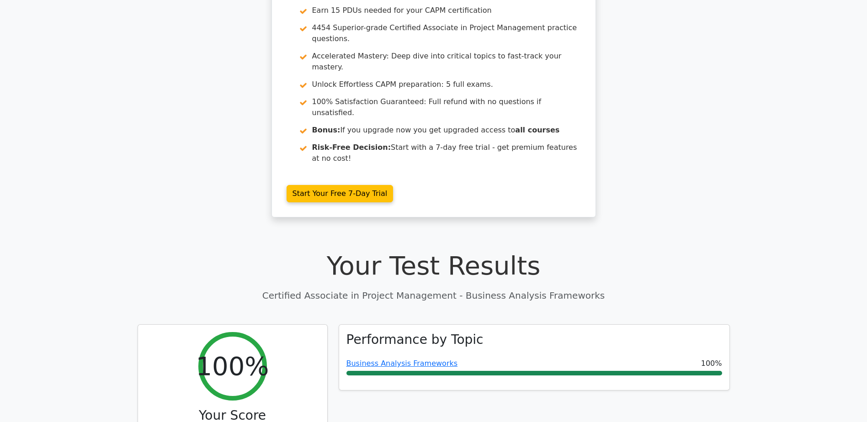
scroll to position [91, 0]
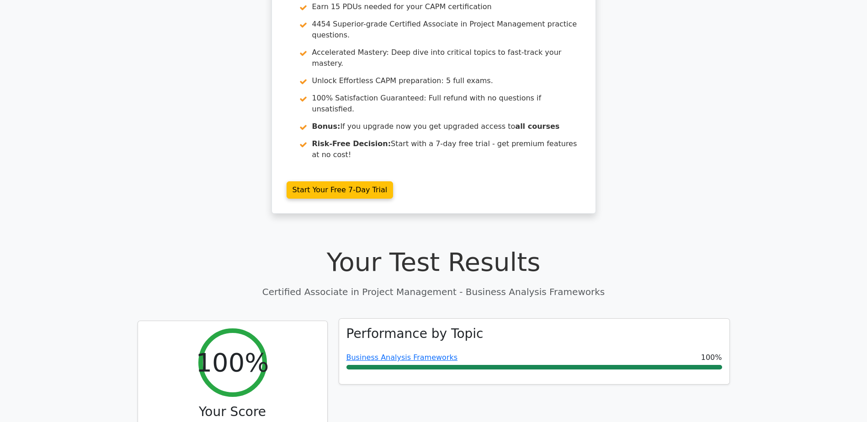
click at [388, 352] on span "Business Analysis Frameworks" at bounding box center [402, 357] width 112 height 11
click at [388, 353] on link "Business Analysis Frameworks" at bounding box center [402, 357] width 112 height 9
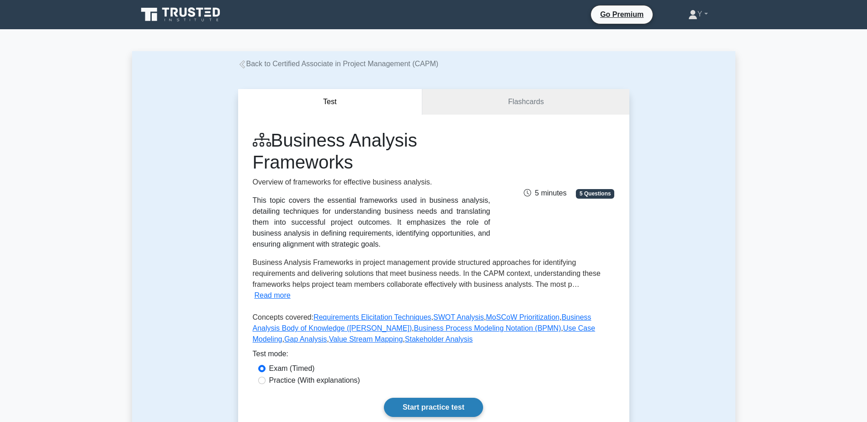
click at [451, 398] on link "Start practice test" at bounding box center [433, 407] width 99 height 19
